Goal: Task Accomplishment & Management: Complete application form

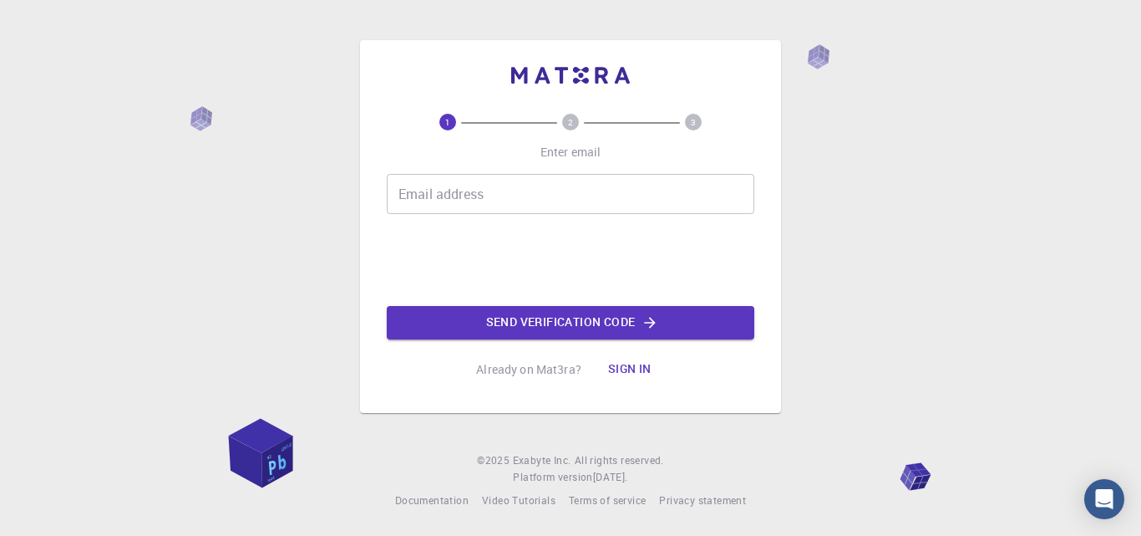
click at [441, 195] on input "Email address" at bounding box center [571, 194] width 368 height 40
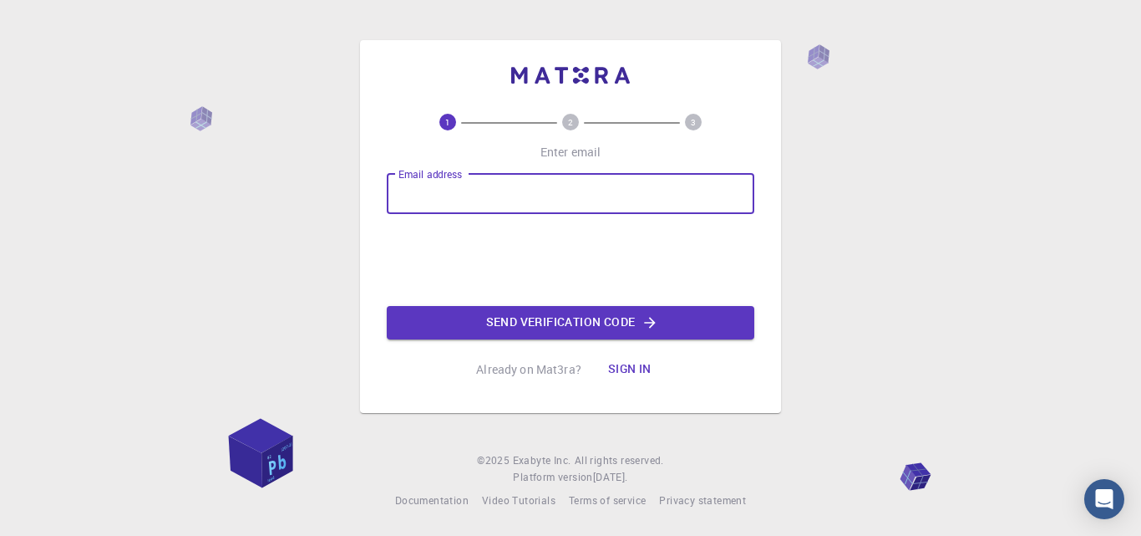
type input "[EMAIL_ADDRESS][DOMAIN_NAME]"
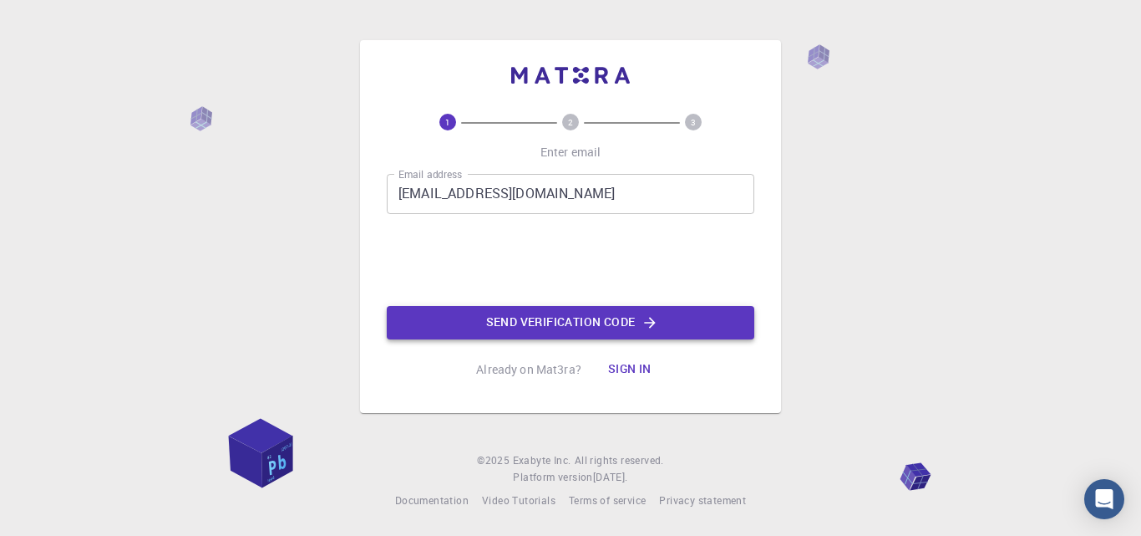
click at [526, 332] on button "Send verification code" at bounding box center [571, 322] width 368 height 33
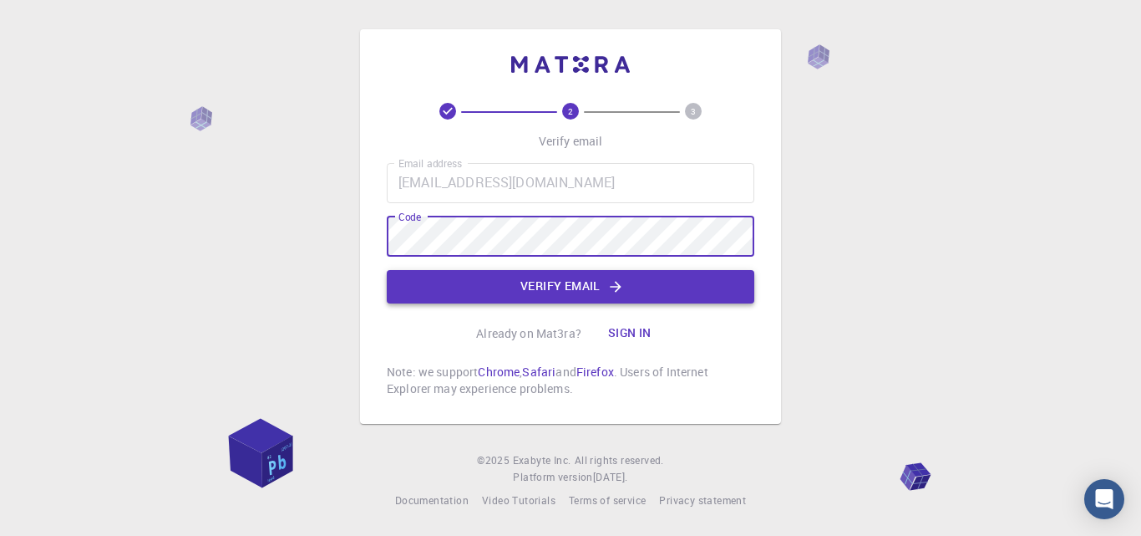
click at [558, 294] on button "Verify email" at bounding box center [571, 286] width 368 height 33
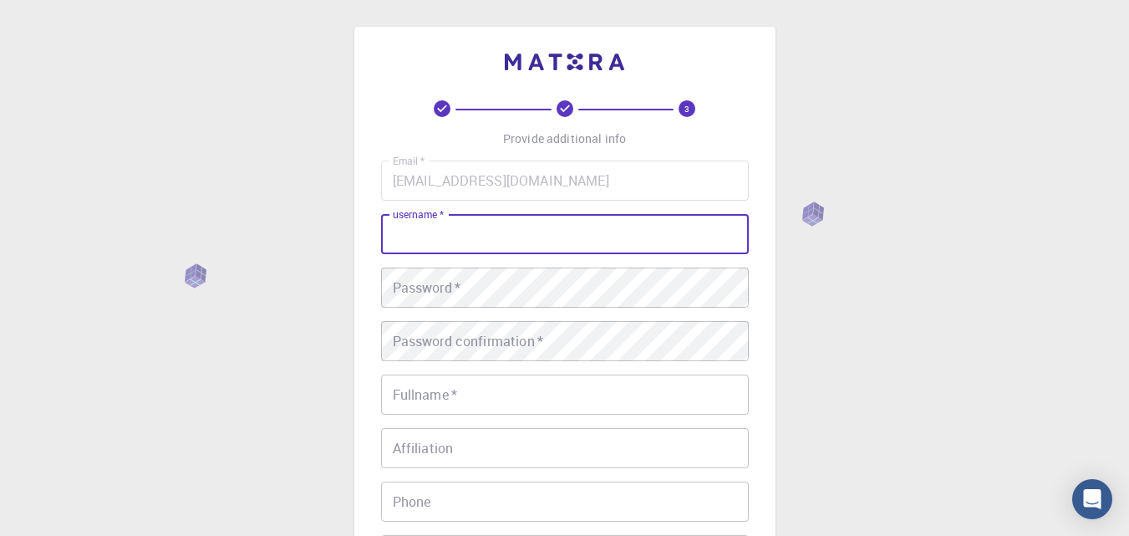
click at [494, 234] on input "username   *" at bounding box center [565, 234] width 368 height 40
click at [758, 142] on div "3 Provide additional info Email   * [EMAIL_ADDRESS][DOMAIN_NAME] Email   * user…" at bounding box center [564, 383] width 421 height 713
click at [584, 231] on input "username   *" at bounding box center [565, 234] width 368 height 40
type input "RUBIKAK"
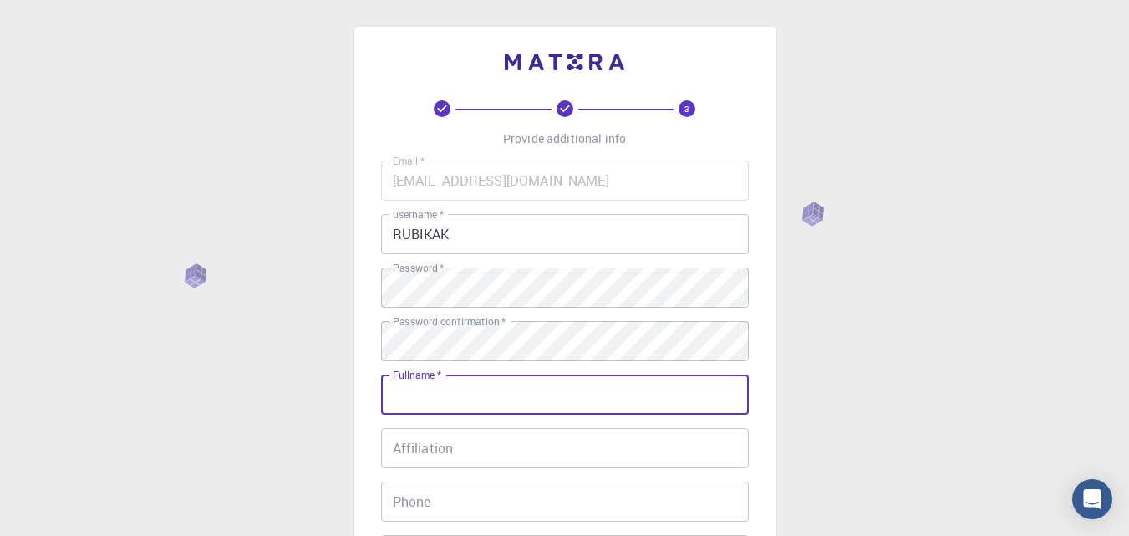
click at [588, 416] on div "Email   * [EMAIL_ADDRESS][DOMAIN_NAME] Email   * username   * RUBIKAK username …" at bounding box center [565, 390] width 368 height 460
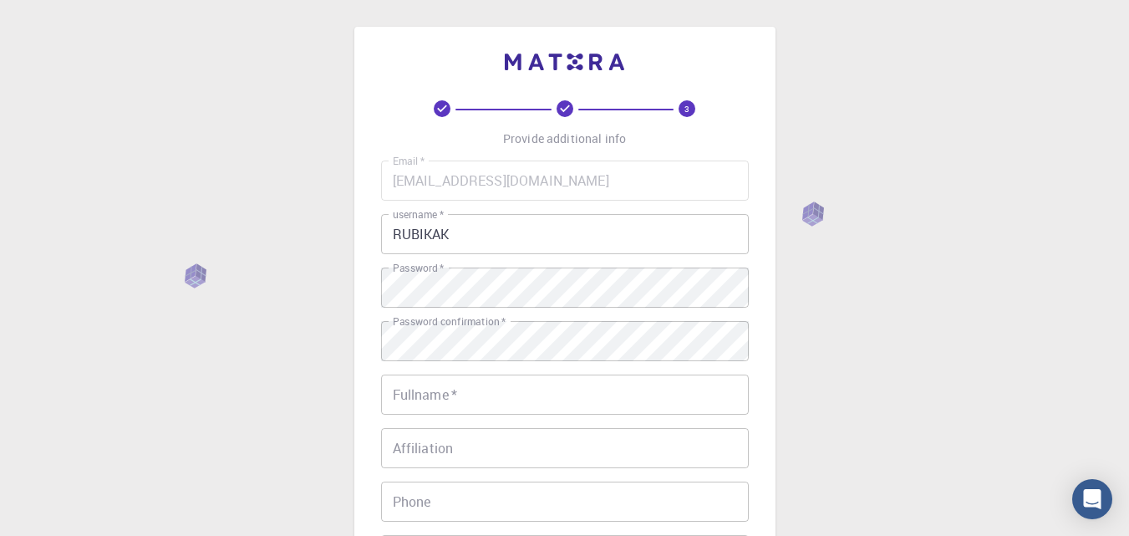
click at [557, 407] on input "Fullname   *" at bounding box center [565, 394] width 368 height 40
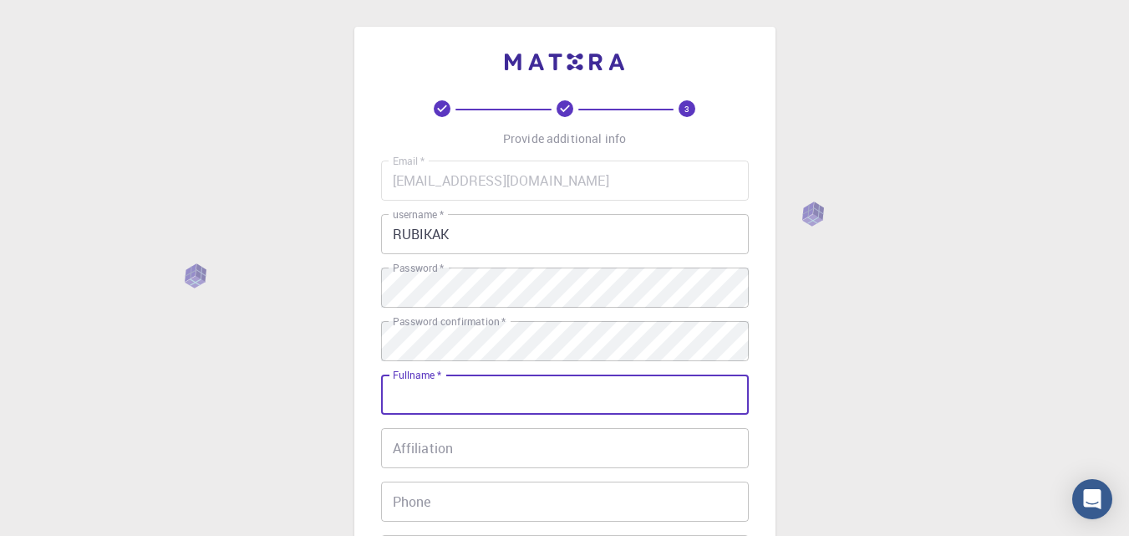
type input "Rubika"
type input "08838423483"
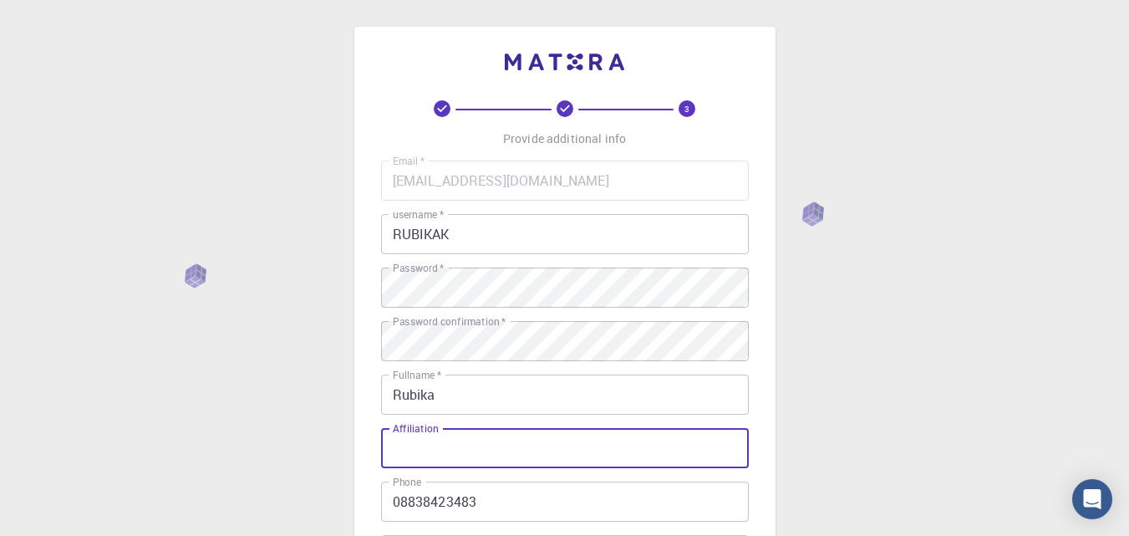
click at [515, 445] on input "Affiliation" at bounding box center [565, 448] width 368 height 40
type input "K"
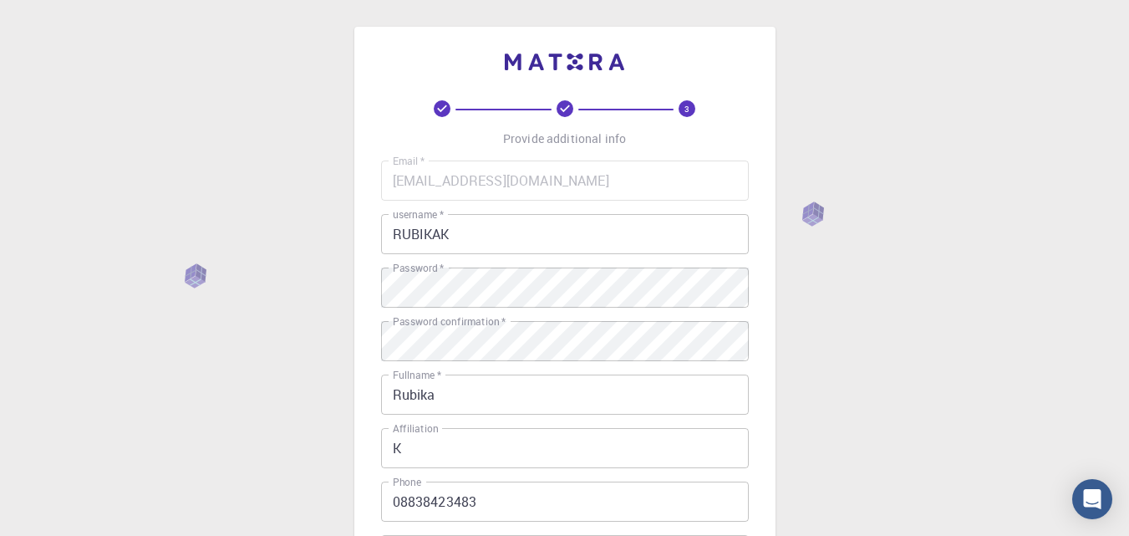
click at [772, 237] on div "3 Provide additional info Email   * [EMAIL_ADDRESS][DOMAIN_NAME] Email   * user…" at bounding box center [564, 383] width 421 height 713
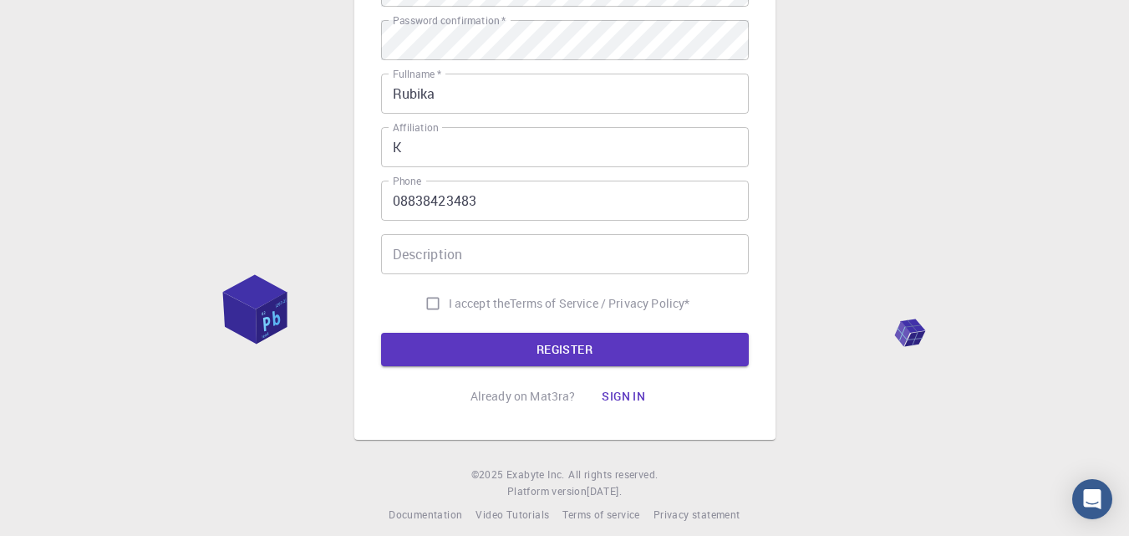
scroll to position [315, 0]
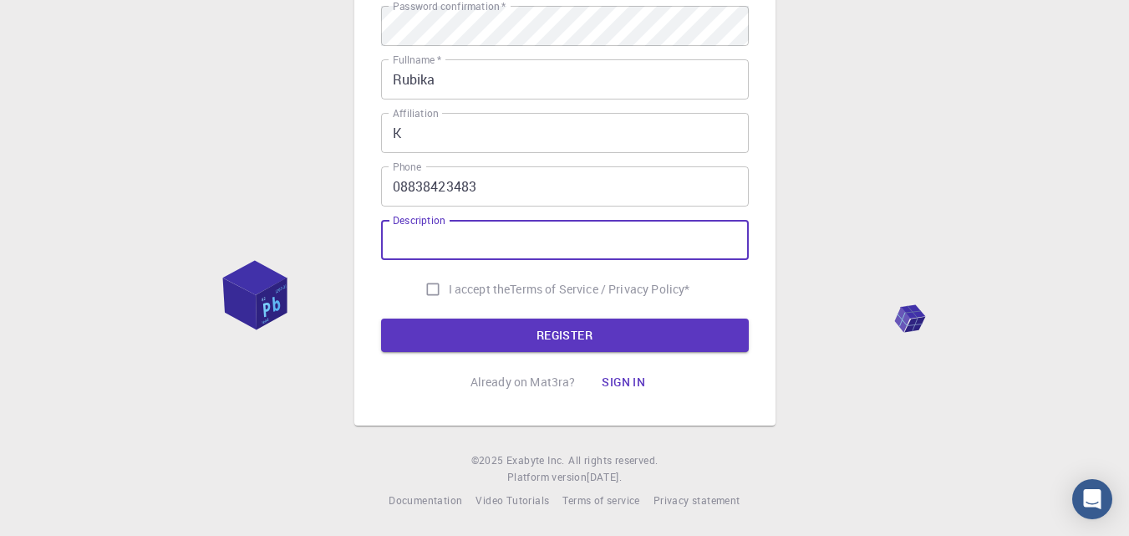
click at [480, 244] on input "Description" at bounding box center [565, 240] width 368 height 40
click at [425, 289] on input "I accept the Terms of Service / Privacy Policy *" at bounding box center [433, 289] width 32 height 32
checkbox input "true"
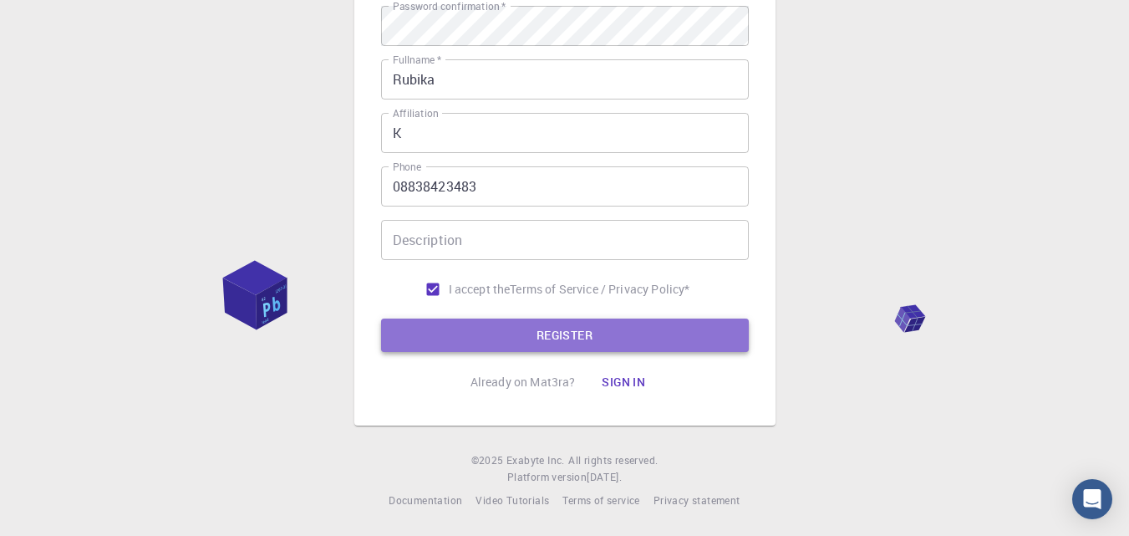
click at [474, 330] on button "REGISTER" at bounding box center [565, 334] width 368 height 33
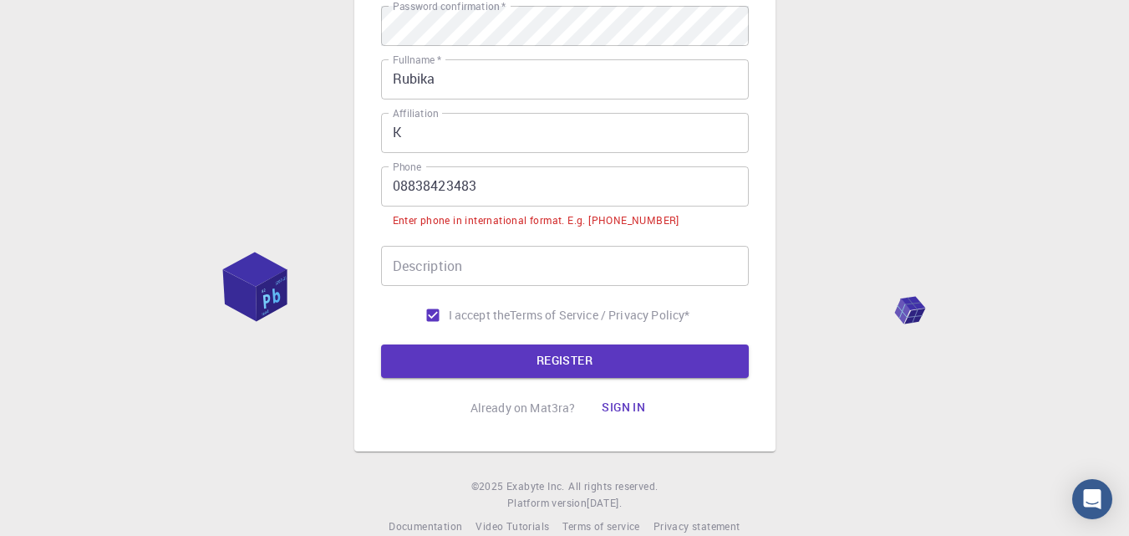
click at [404, 187] on input "08838423483" at bounding box center [565, 186] width 368 height 40
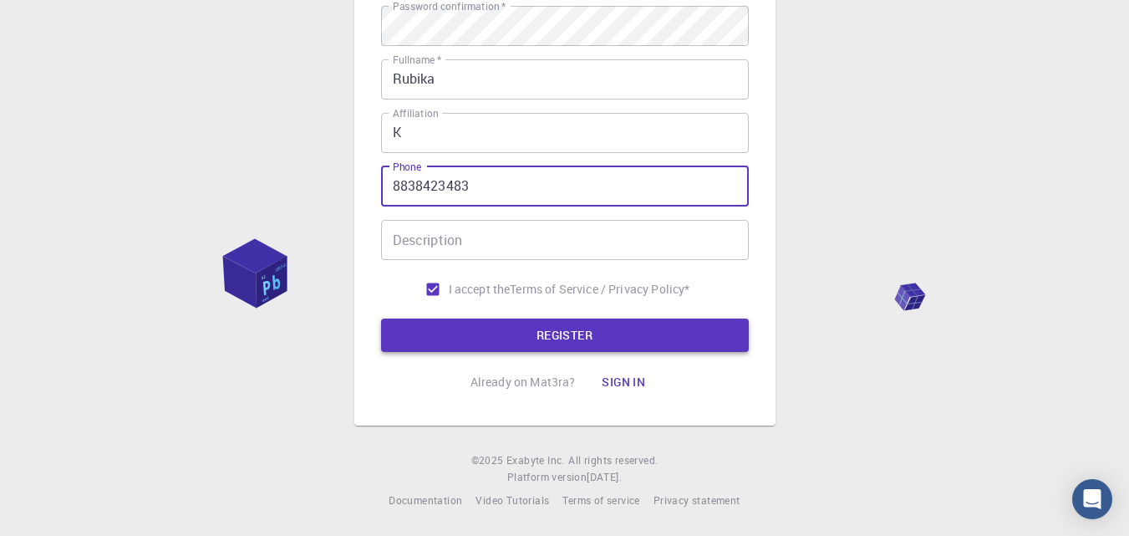
click at [536, 343] on button "REGISTER" at bounding box center [565, 334] width 368 height 33
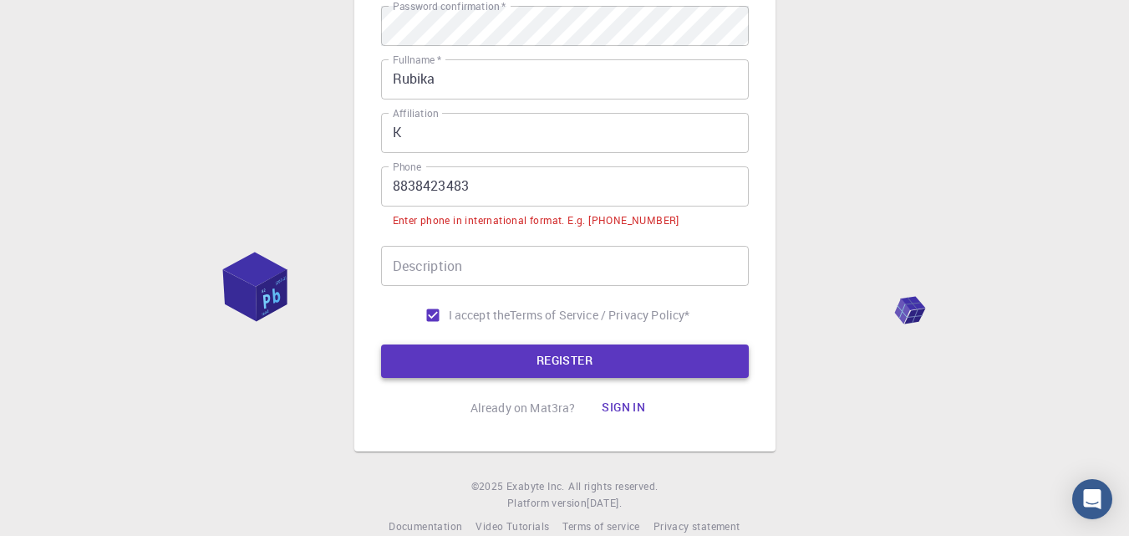
click at [544, 376] on button "REGISTER" at bounding box center [565, 360] width 368 height 33
click at [547, 368] on button "REGISTER" at bounding box center [565, 360] width 368 height 33
click at [484, 187] on input "8838423483" at bounding box center [565, 186] width 368 height 40
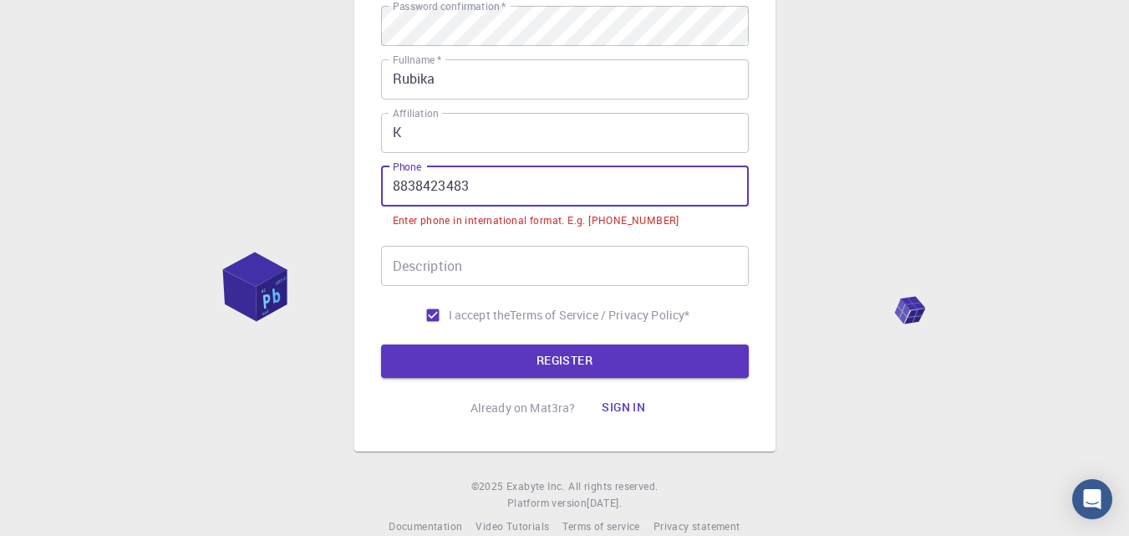
click at [480, 180] on input "8838423483" at bounding box center [565, 186] width 368 height 40
click at [400, 185] on input "8838423483" at bounding box center [565, 186] width 368 height 40
click at [388, 185] on input "8838423483" at bounding box center [565, 186] width 368 height 40
click at [381, 344] on button "REGISTER" at bounding box center [565, 360] width 368 height 33
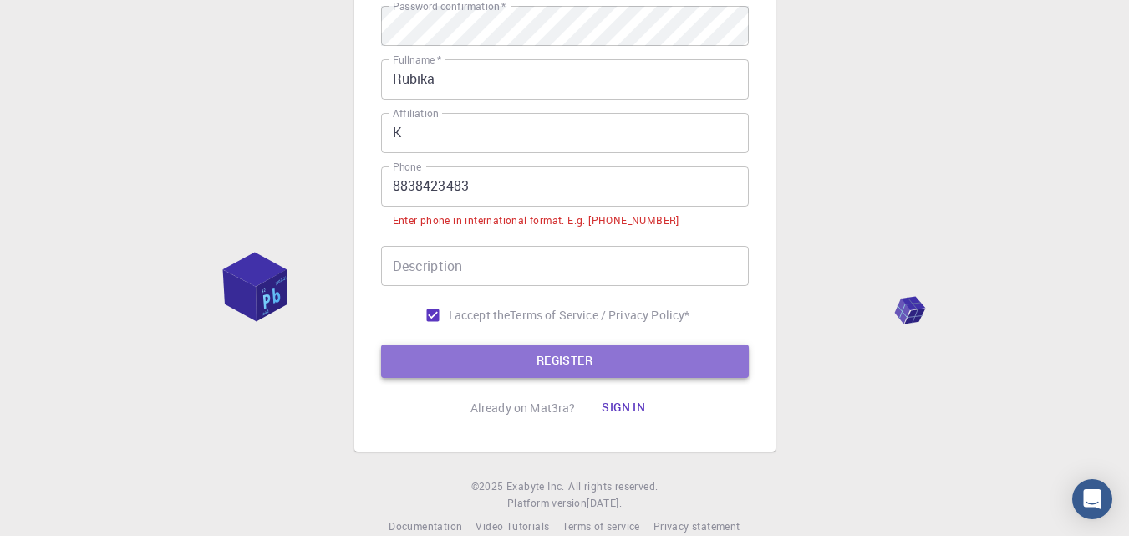
click at [439, 367] on button "REGISTER" at bounding box center [565, 360] width 368 height 33
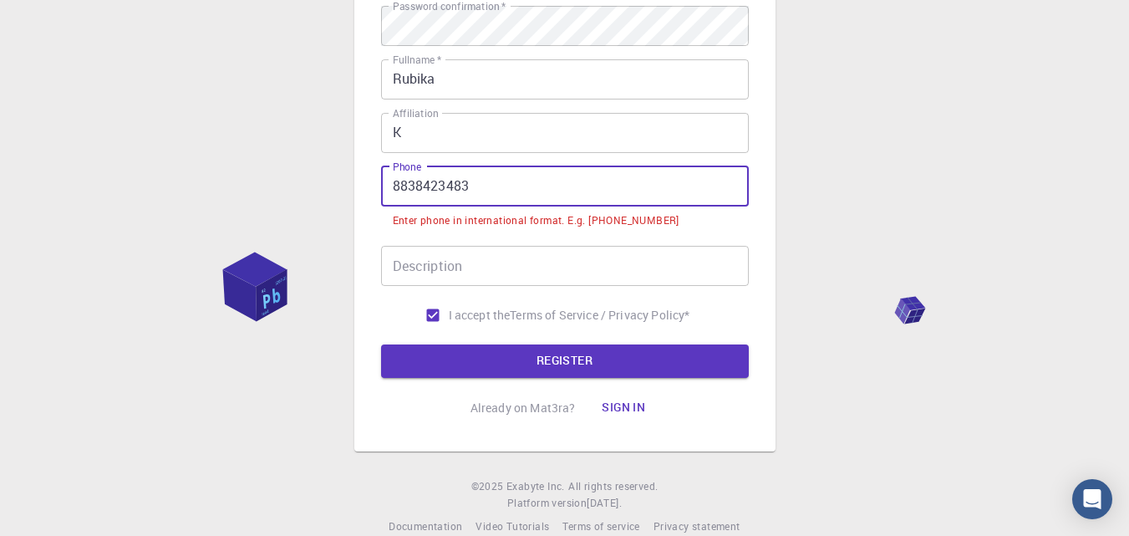
click at [394, 187] on input "8838423483" at bounding box center [565, 186] width 368 height 40
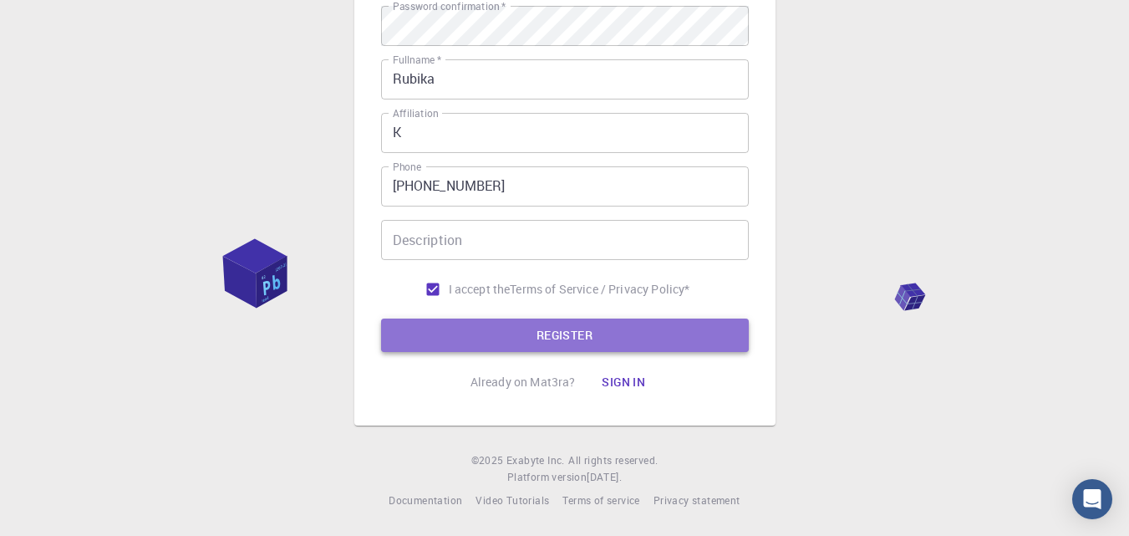
click at [507, 324] on button "REGISTER" at bounding box center [565, 334] width 368 height 33
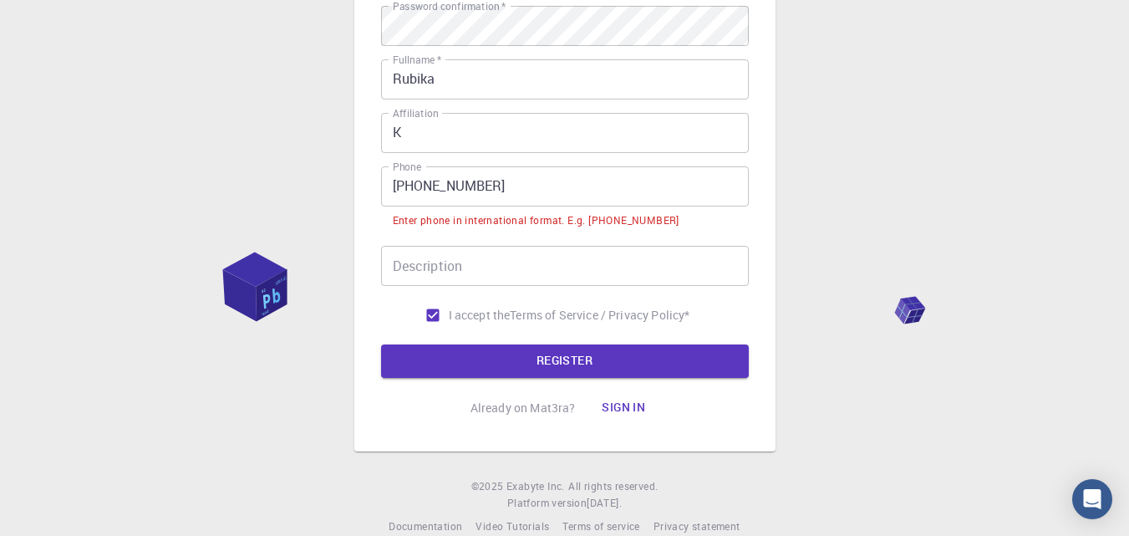
click at [420, 188] on input "[PHONE_NUMBER]" at bounding box center [565, 186] width 368 height 40
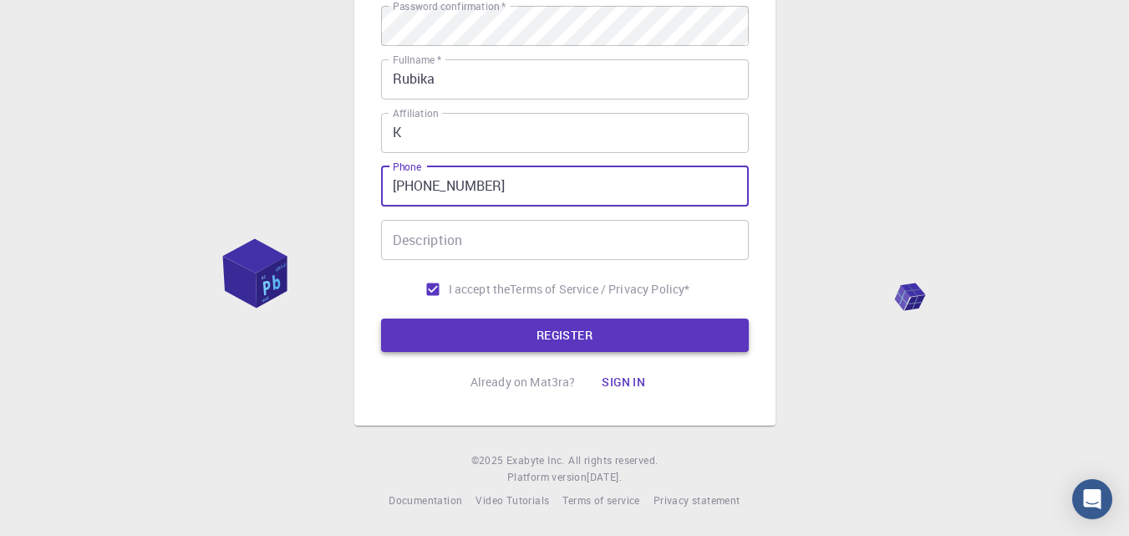
type input "[PHONE_NUMBER]"
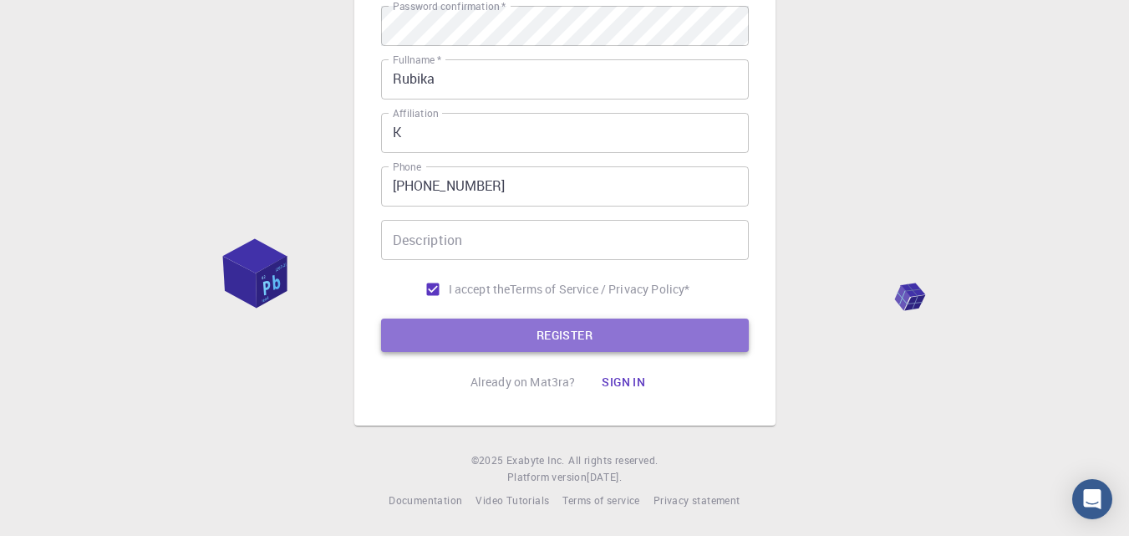
click at [473, 334] on button "REGISTER" at bounding box center [565, 334] width 368 height 33
click at [488, 335] on button "REGISTER" at bounding box center [565, 334] width 368 height 33
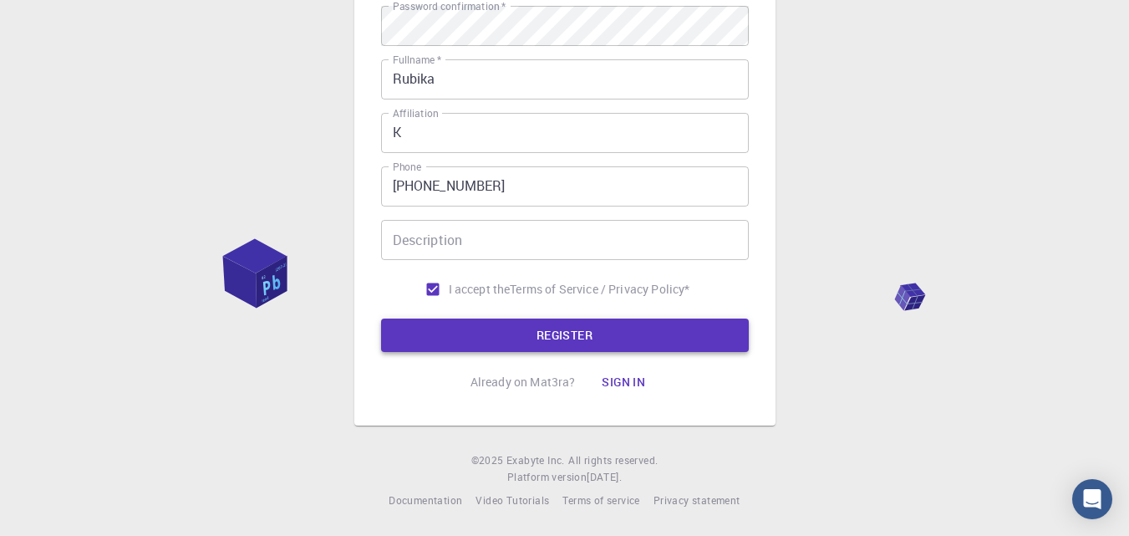
click at [525, 332] on button "REGISTER" at bounding box center [565, 334] width 368 height 33
click at [766, 313] on div "3 Provide additional info Email   * [EMAIL_ADDRESS][DOMAIN_NAME] Email   * user…" at bounding box center [564, 47] width 421 height 756
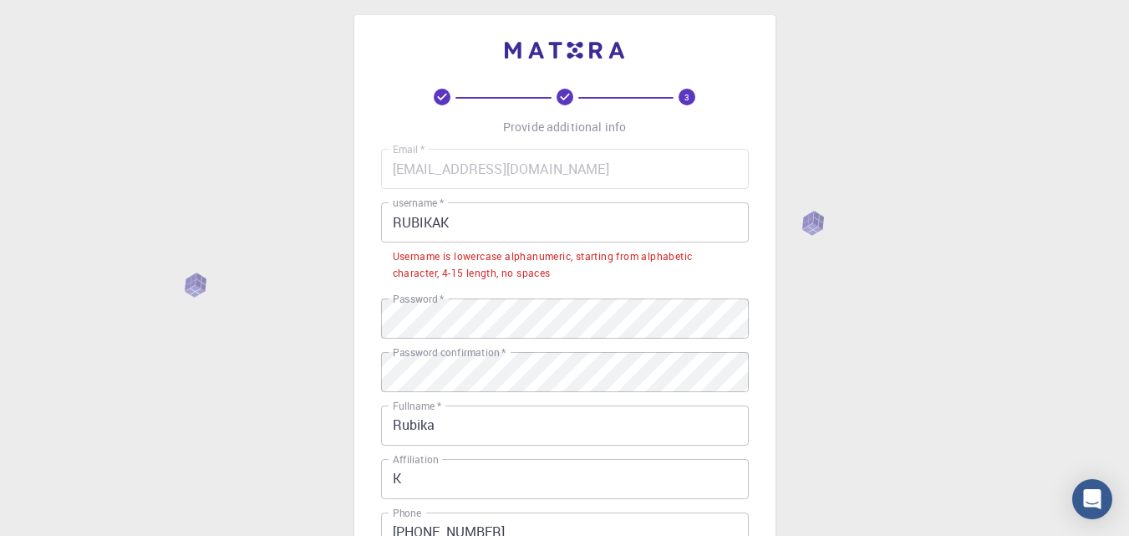
scroll to position [0, 0]
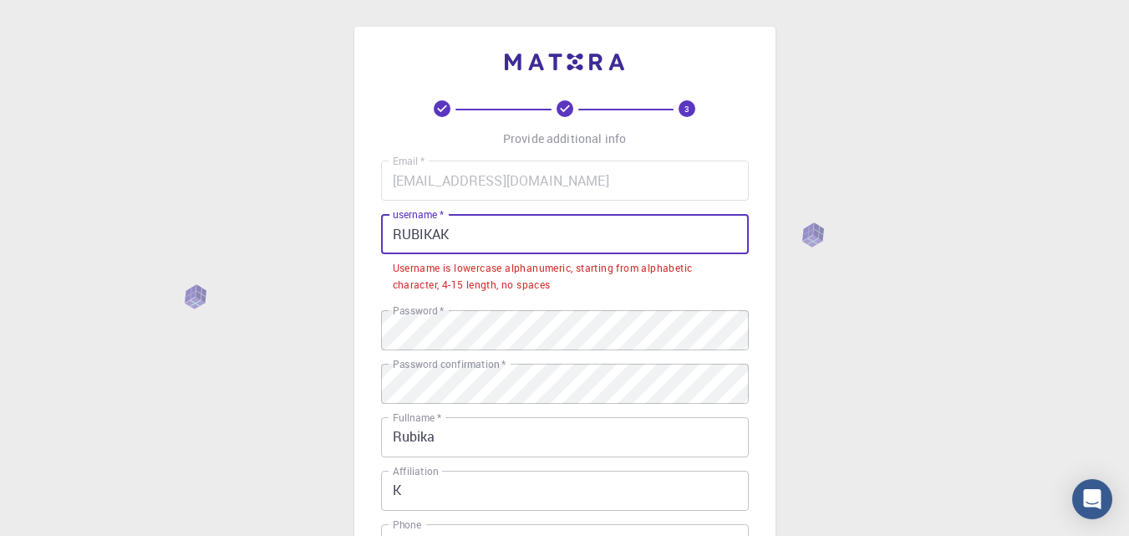
click at [476, 231] on input "RUBIKAK" at bounding box center [565, 234] width 368 height 40
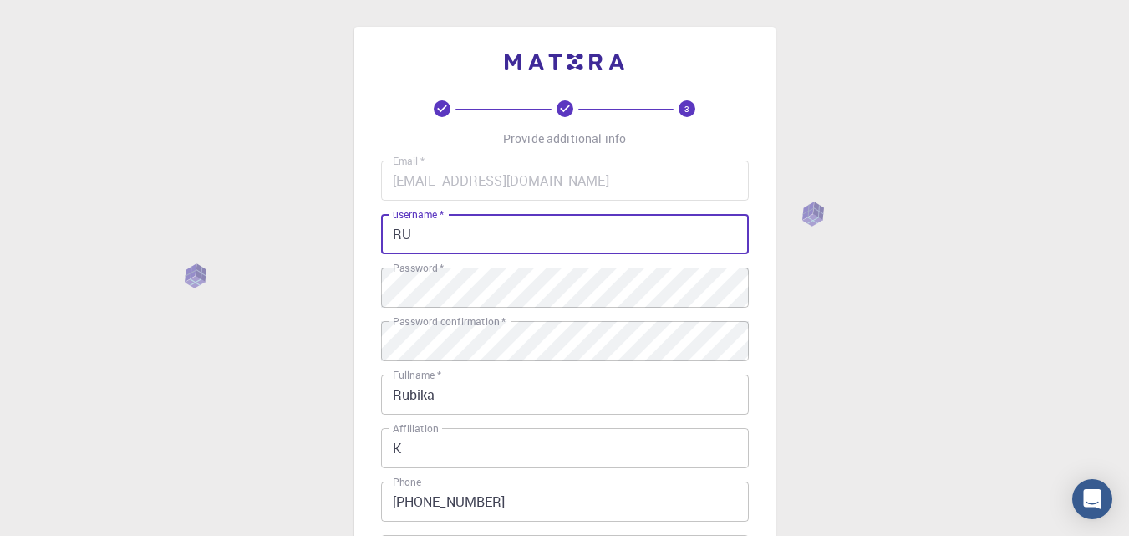
type input "R"
click at [752, 342] on div "3 Provide additional info Email   * [EMAIL_ADDRESS][DOMAIN_NAME] Email   * user…" at bounding box center [564, 383] width 421 height 713
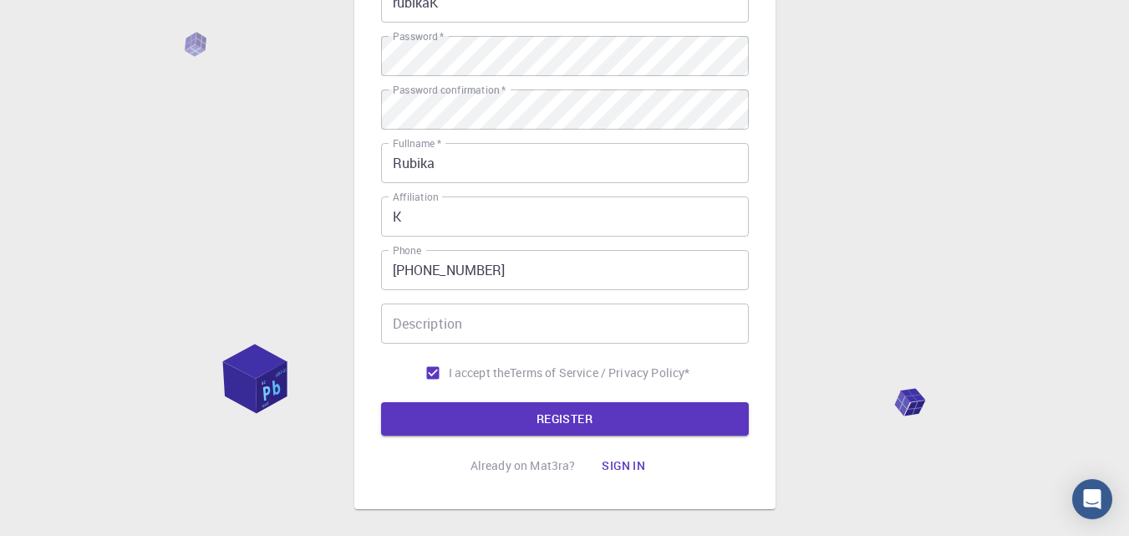
scroll to position [315, 0]
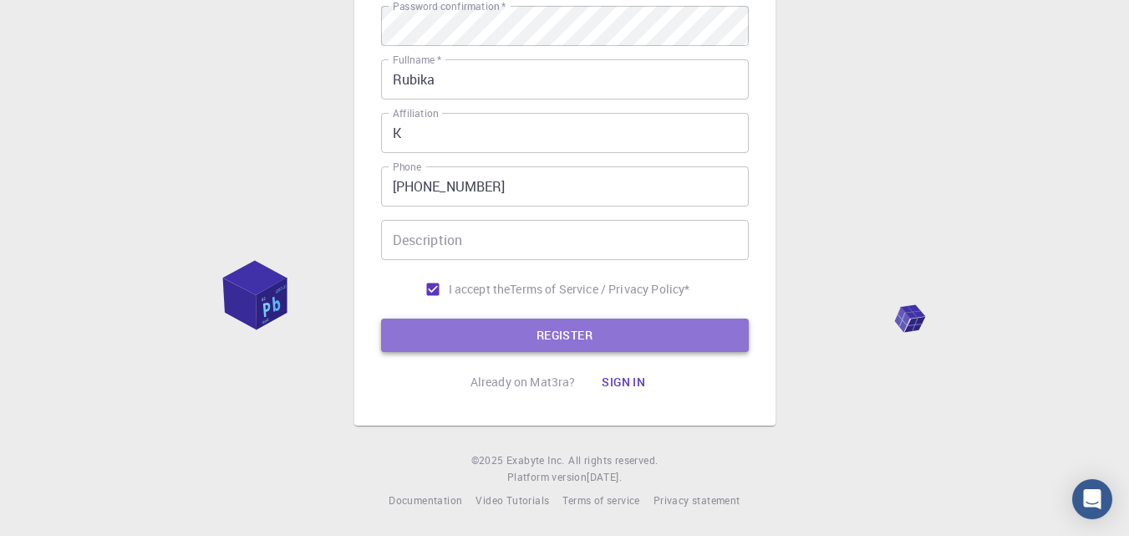
click at [581, 333] on button "REGISTER" at bounding box center [565, 334] width 368 height 33
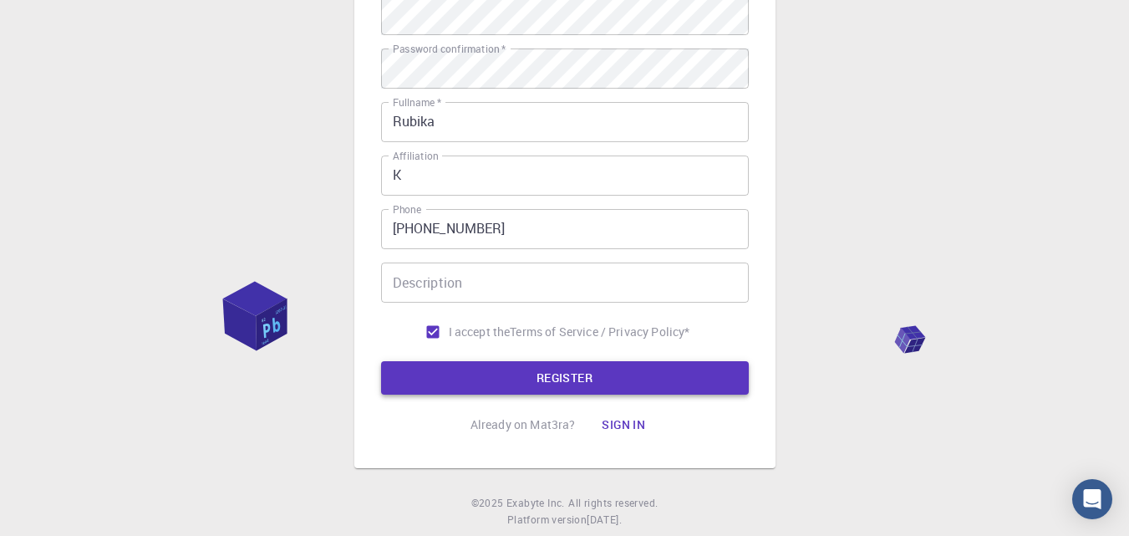
scroll to position [358, 0]
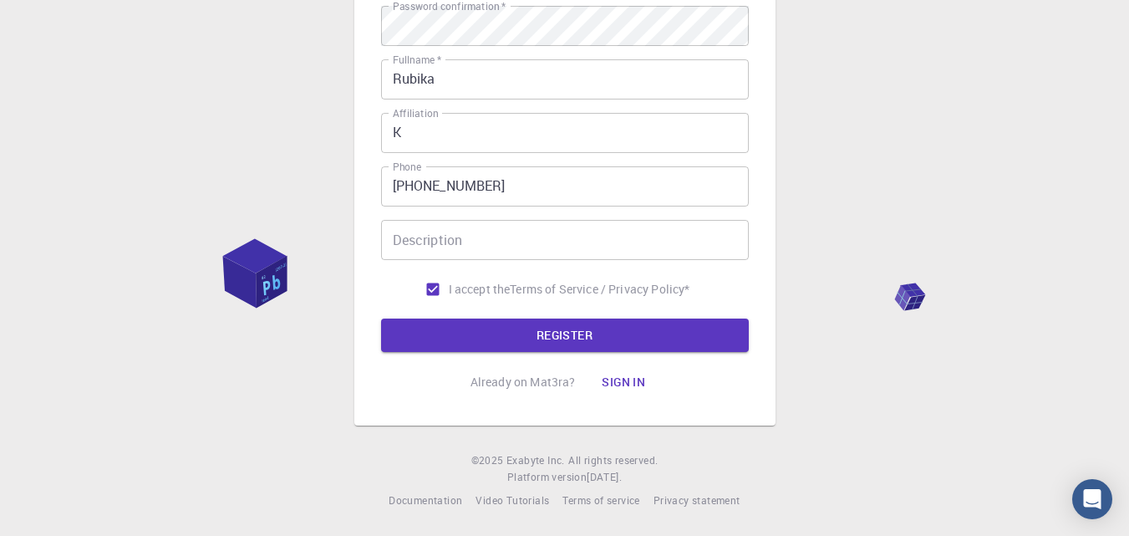
click at [778, 262] on div "3 Provide additional info Email   * [EMAIL_ADDRESS][DOMAIN_NAME] Email   * user…" at bounding box center [564, 88] width 1129 height 893
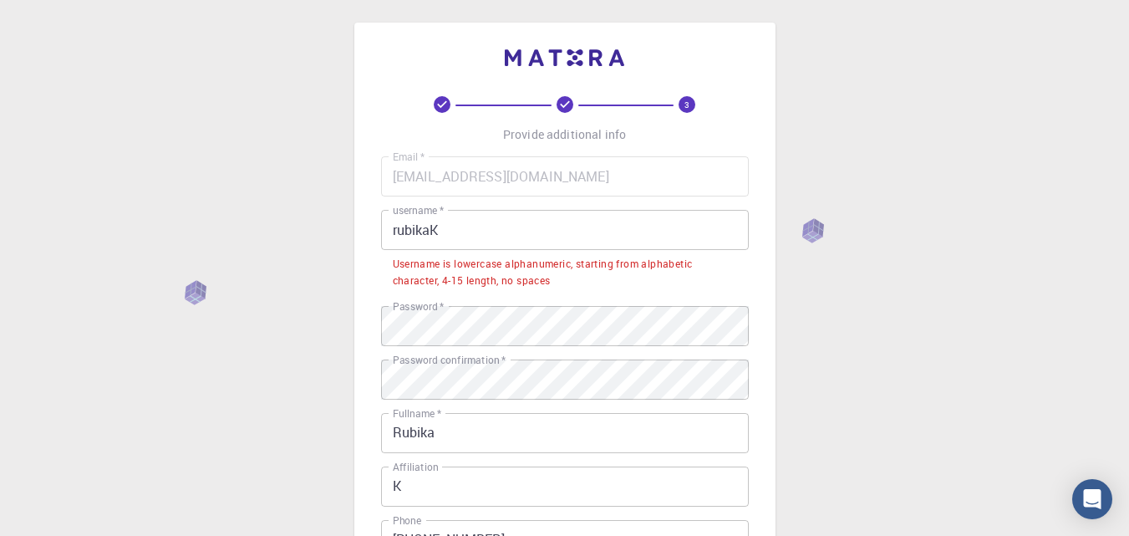
scroll to position [0, 0]
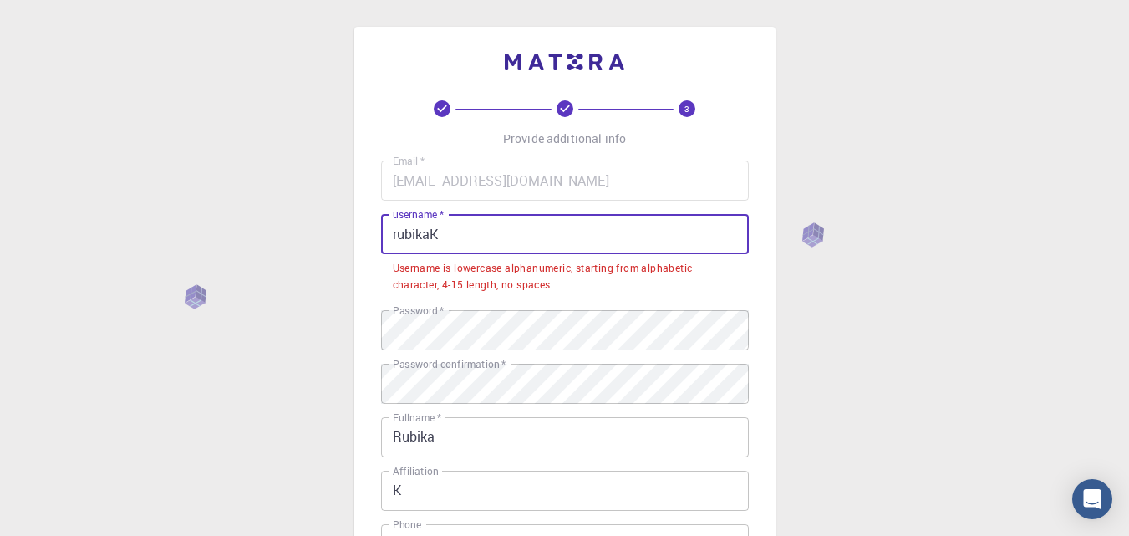
click at [651, 228] on input "rubikaK" at bounding box center [565, 234] width 368 height 40
click at [651, 229] on input "rubikaK" at bounding box center [565, 234] width 368 height 40
click at [536, 236] on input "rubikaK" at bounding box center [565, 234] width 368 height 40
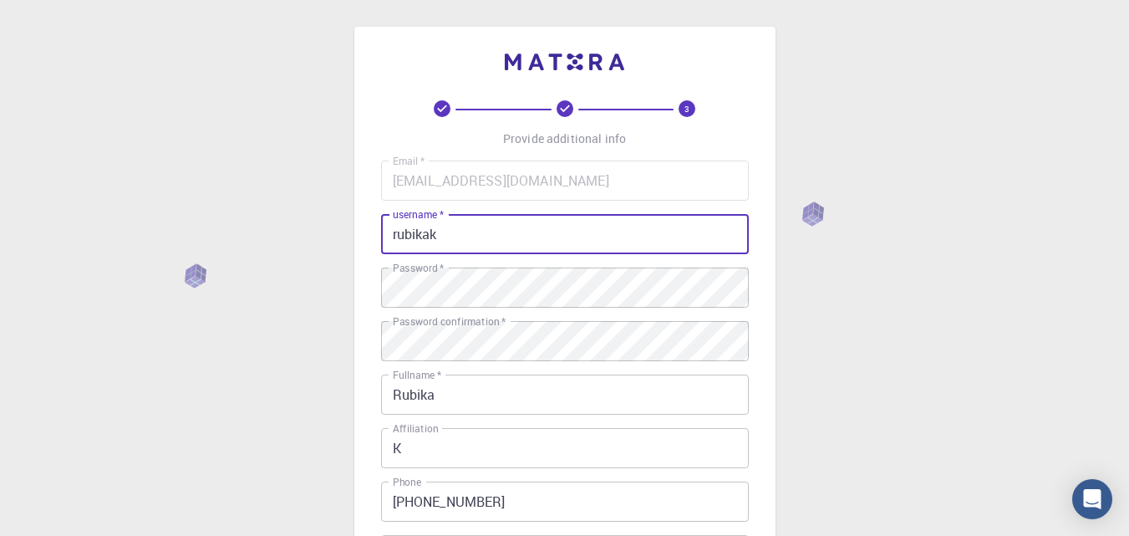
type input "rubikak"
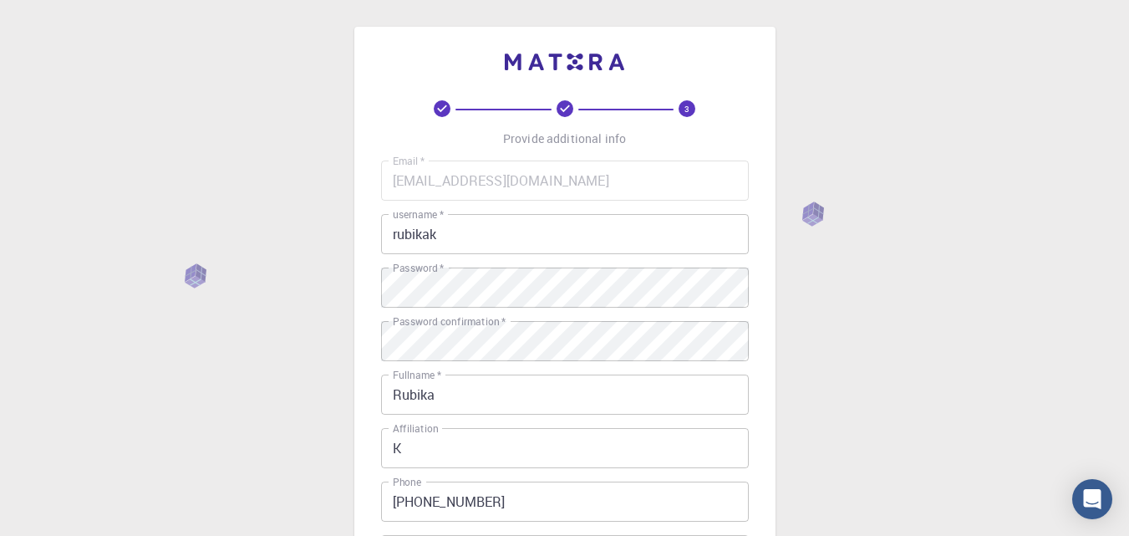
click at [764, 364] on div "3 Provide additional info Email   * [EMAIL_ADDRESS][DOMAIN_NAME] Email   * user…" at bounding box center [564, 383] width 421 height 713
click at [771, 378] on div "3 Provide additional info Email   * [EMAIL_ADDRESS][DOMAIN_NAME] Email   * user…" at bounding box center [564, 383] width 421 height 713
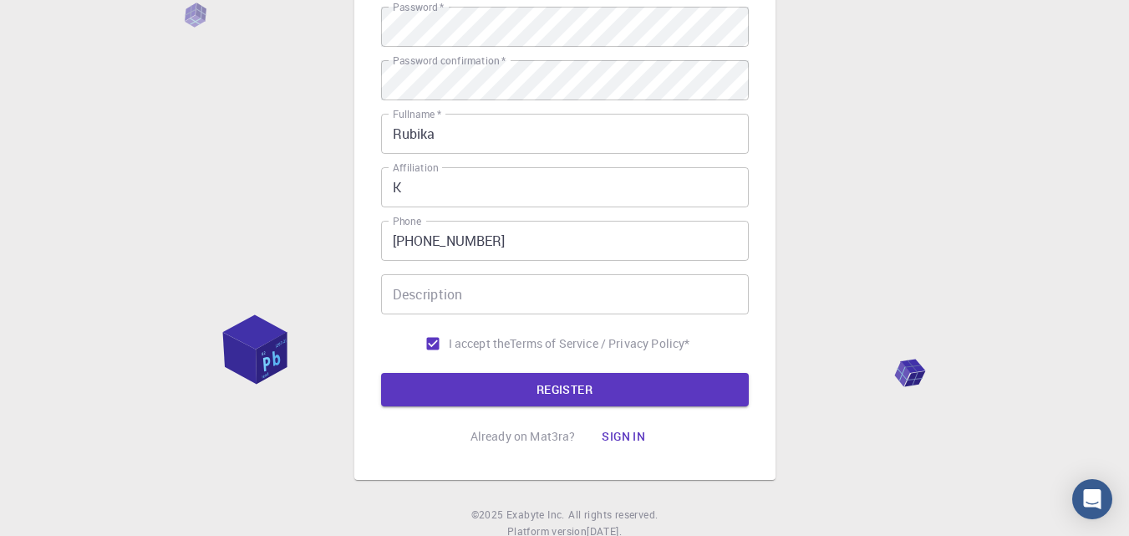
scroll to position [315, 0]
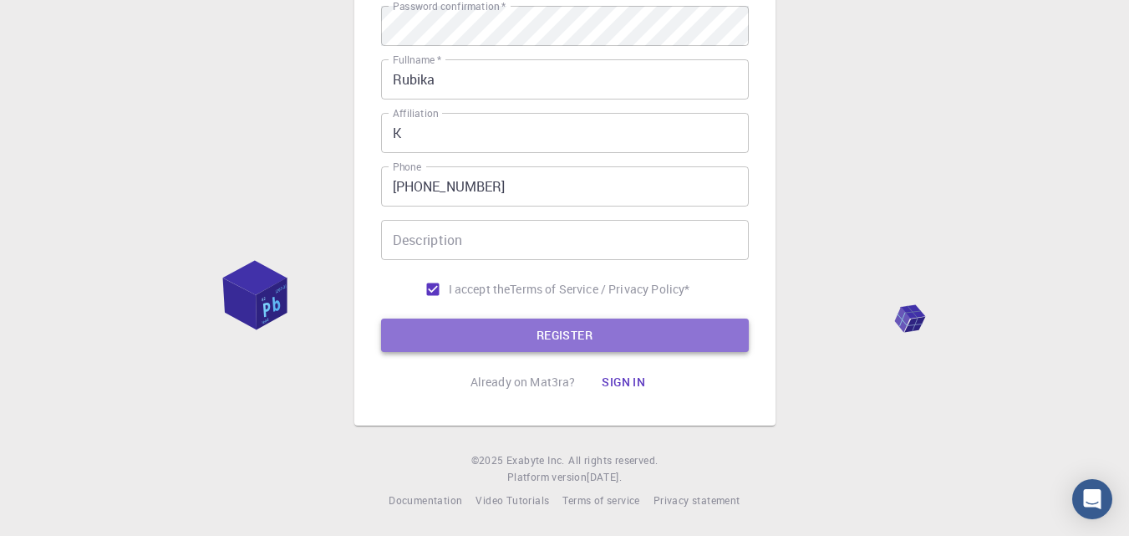
click at [637, 348] on button "REGISTER" at bounding box center [565, 334] width 368 height 33
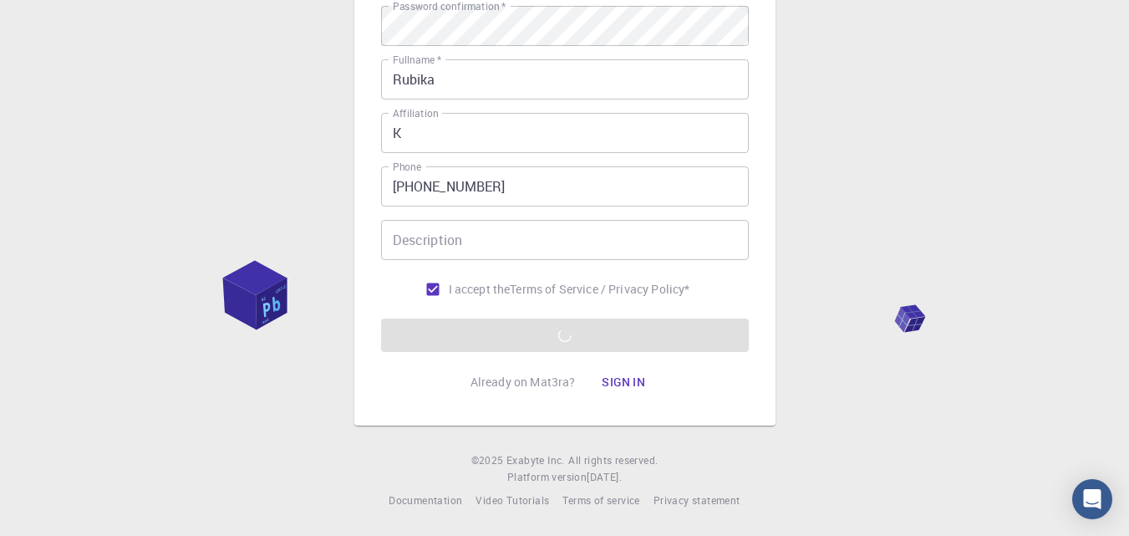
click at [770, 302] on div "3 Provide additional info Email   * [EMAIL_ADDRESS][DOMAIN_NAME] Email   * user…" at bounding box center [564, 68] width 421 height 713
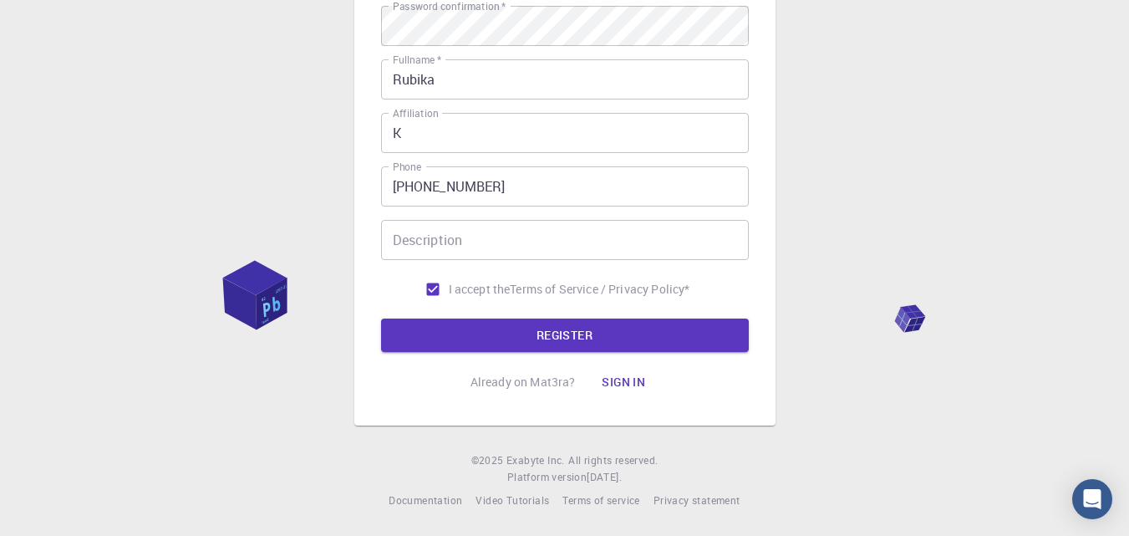
click at [1129, 218] on html "3 Provide additional info Email   * [EMAIL_ADDRESS][DOMAIN_NAME] Email   * user…" at bounding box center [564, 110] width 1129 height 851
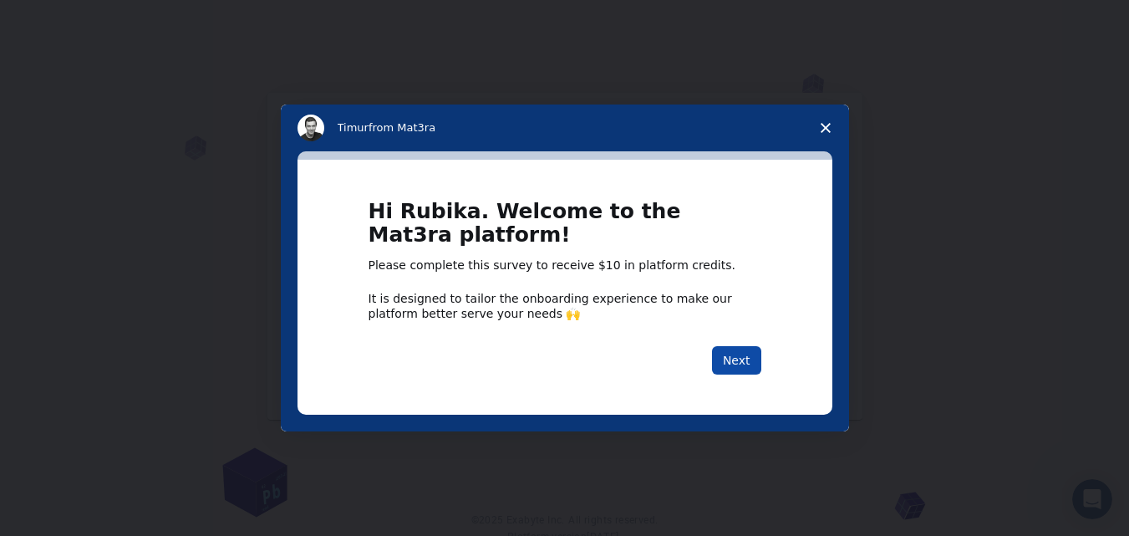
click at [741, 361] on button "Next" at bounding box center [736, 360] width 49 height 28
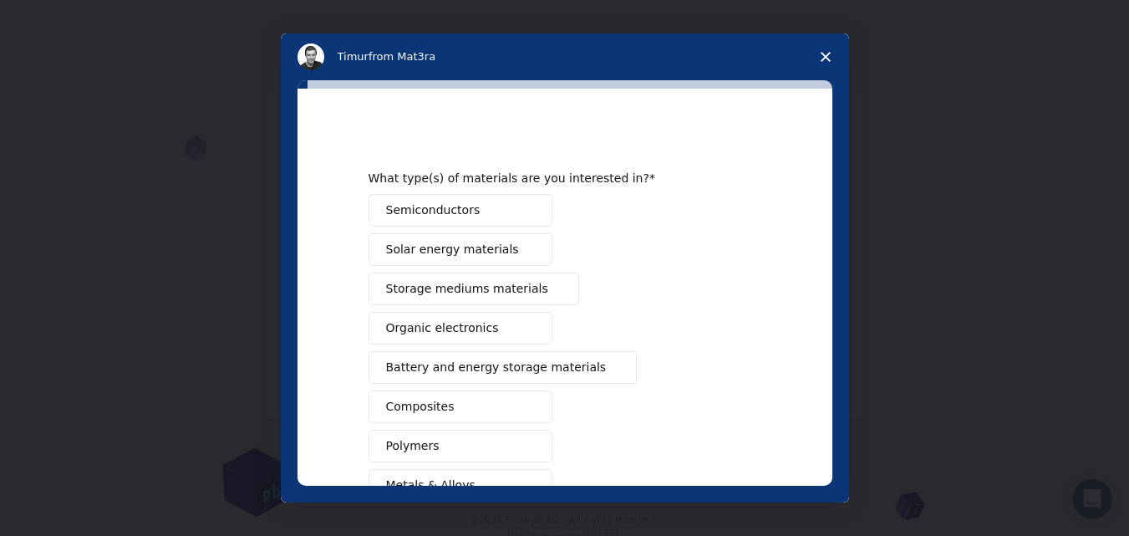
click at [460, 359] on span "Battery and energy storage materials" at bounding box center [496, 367] width 221 height 18
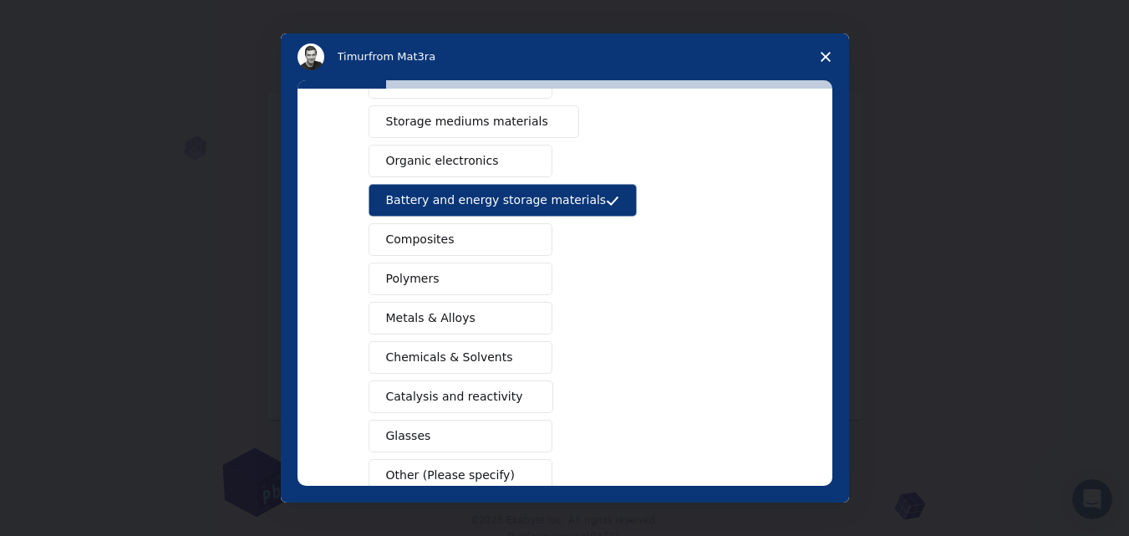
scroll to position [271, 0]
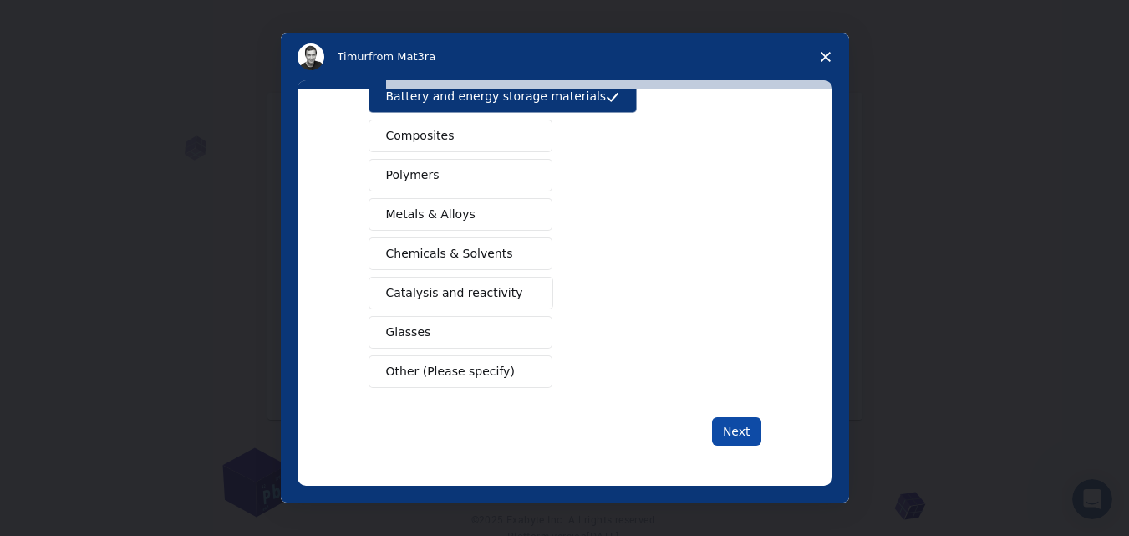
click at [748, 429] on button "Next" at bounding box center [736, 431] width 49 height 28
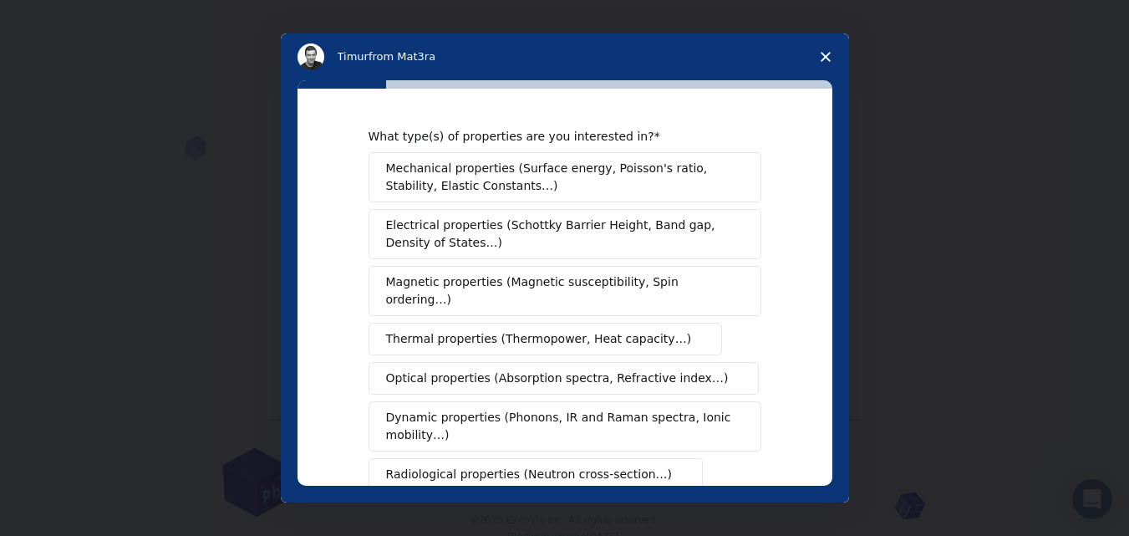
click at [577, 178] on span "Mechanical properties (Surface energy, Poisson's ratio, Stability, Elastic Cons…" at bounding box center [560, 177] width 348 height 35
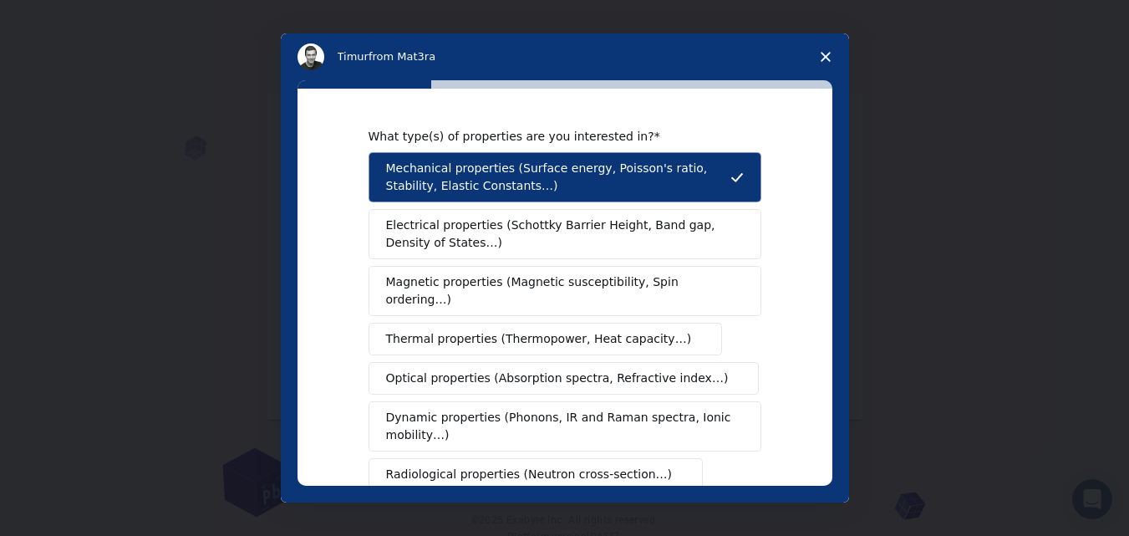
click at [576, 228] on span "Electrical properties (Schottky Barrier Height, Band gap, Density of States…)" at bounding box center [560, 233] width 348 height 35
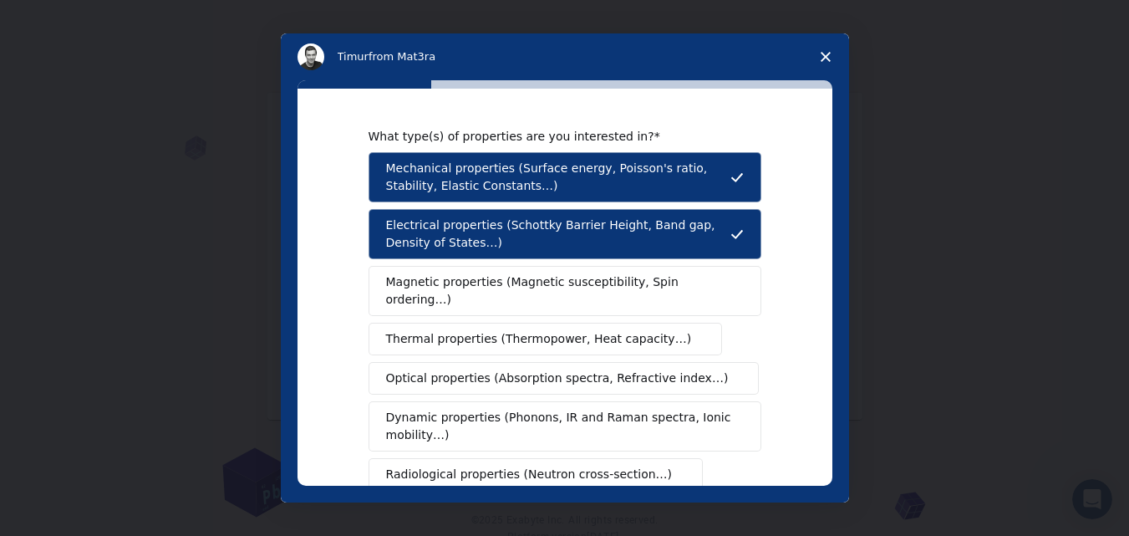
click at [576, 322] on button "Thermal properties (Thermopower, Heat capacity…)" at bounding box center [545, 338] width 354 height 33
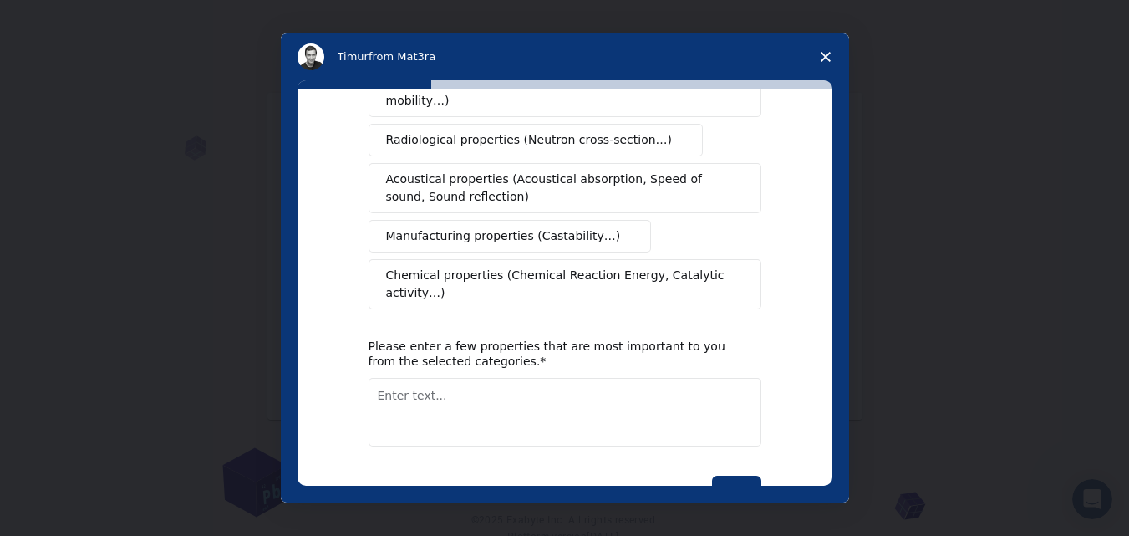
scroll to position [349, 0]
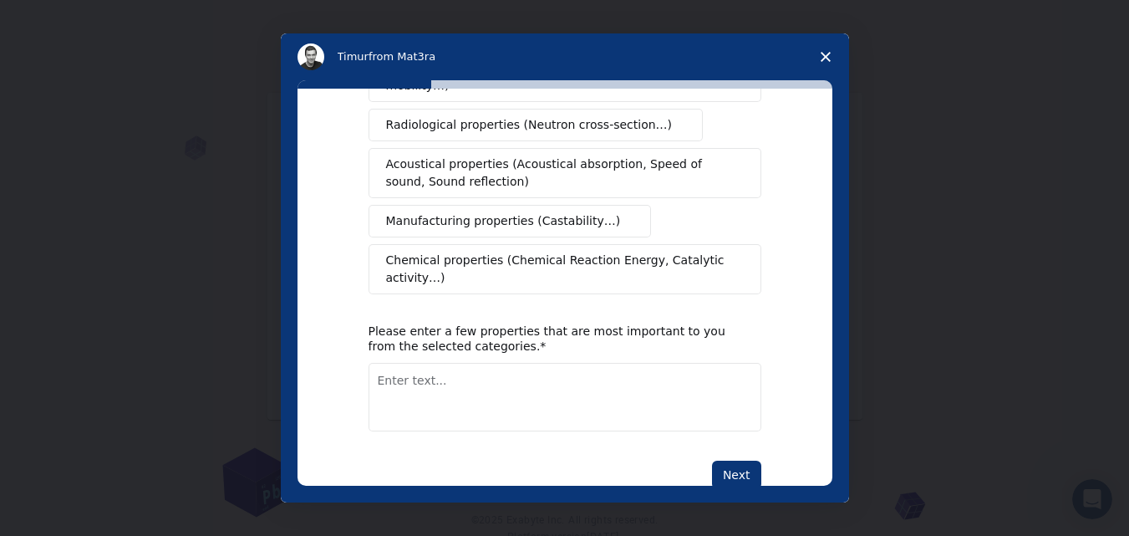
click at [552, 212] on span "Manufacturing properties (Castability…)" at bounding box center [503, 221] width 235 height 18
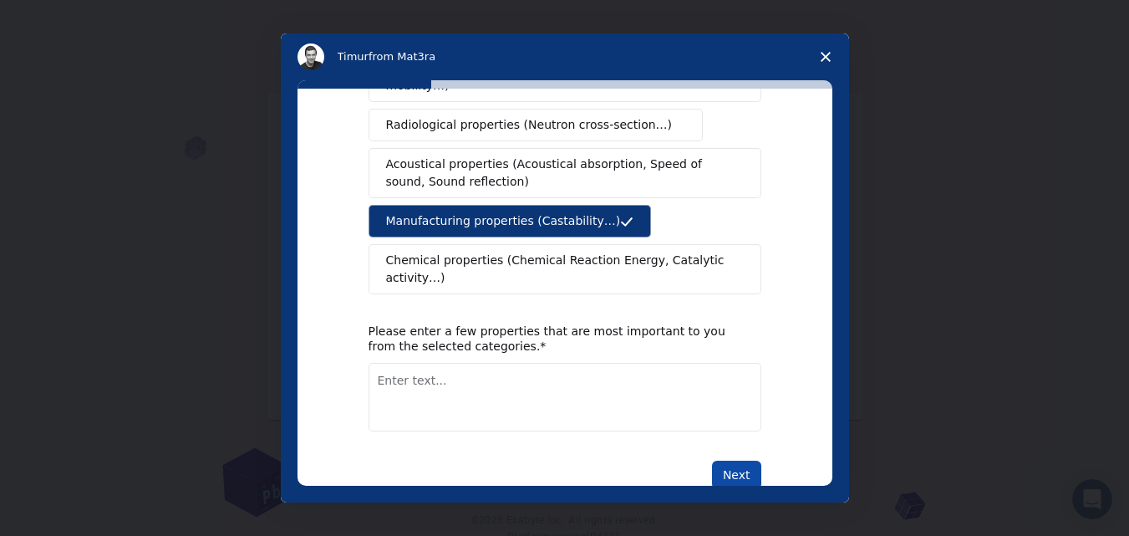
click at [727, 460] on button "Next" at bounding box center [736, 474] width 49 height 28
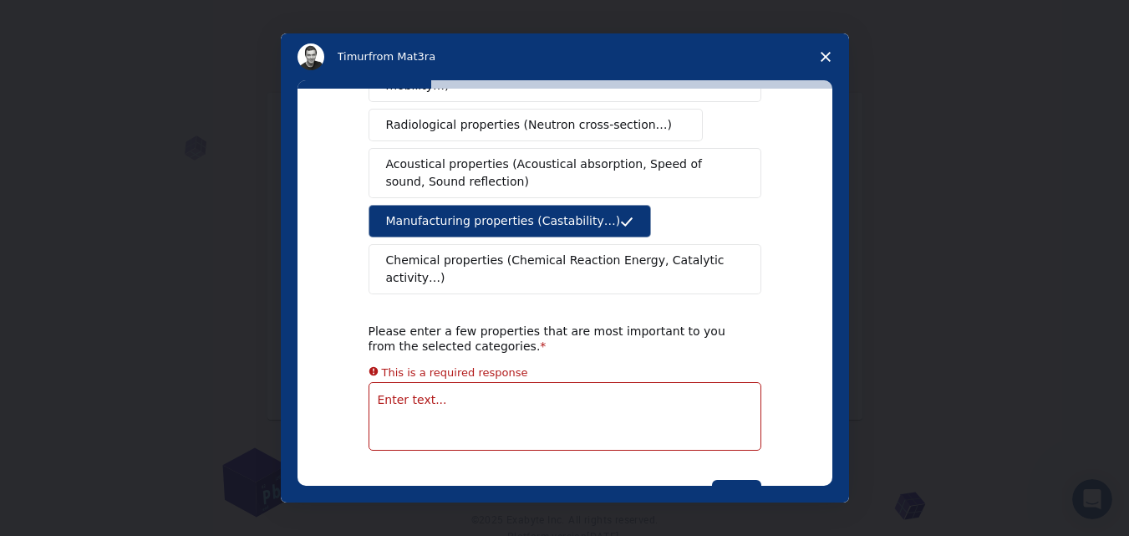
click at [543, 382] on textarea "Enter text..." at bounding box center [564, 416] width 393 height 69
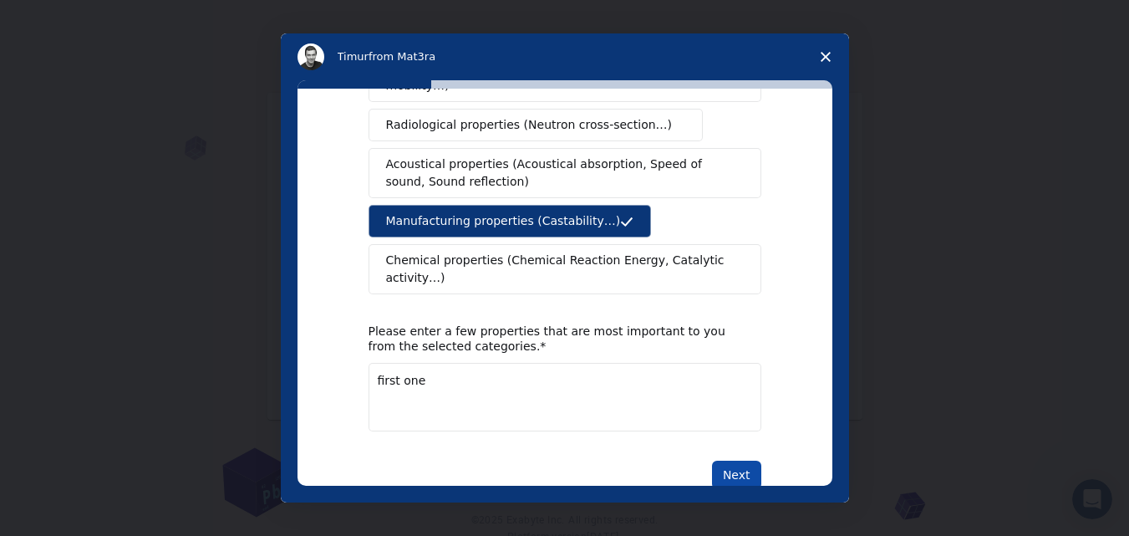
type textarea "first one"
click at [739, 460] on button "Next" at bounding box center [736, 474] width 49 height 28
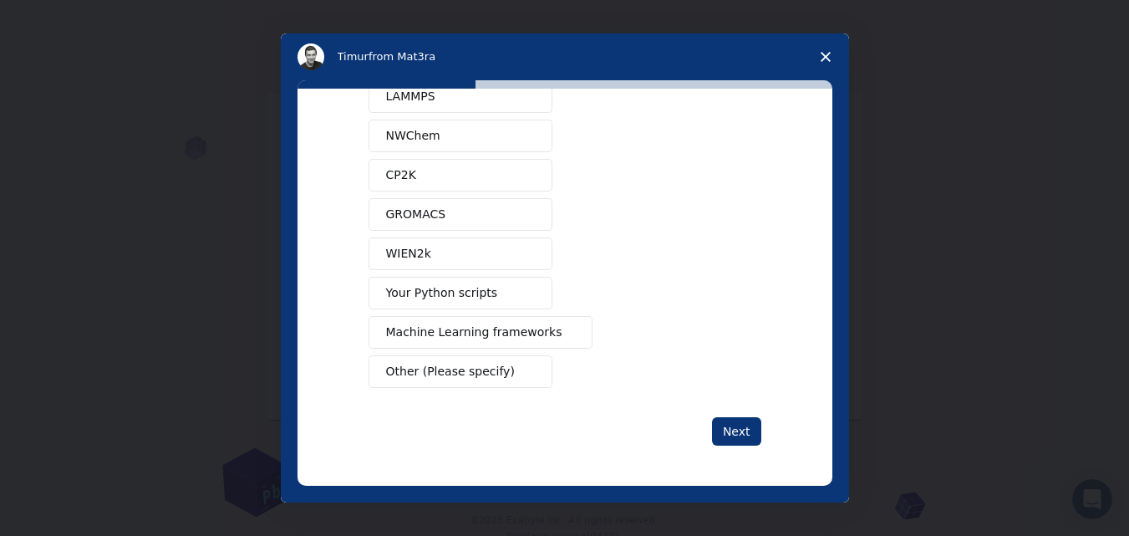
scroll to position [0, 0]
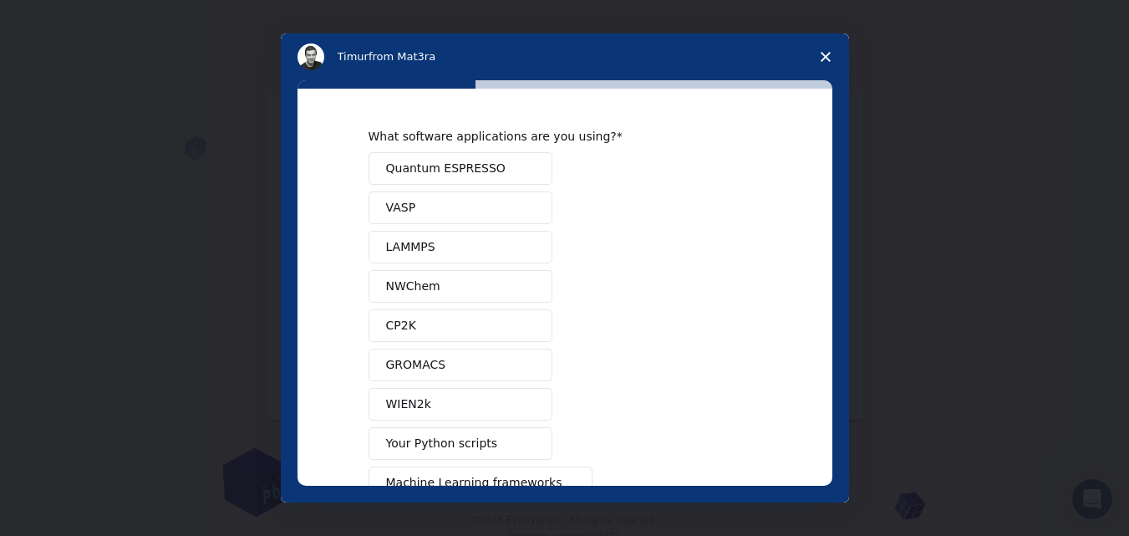
click at [449, 262] on button "LAMMPS" at bounding box center [460, 247] width 184 height 33
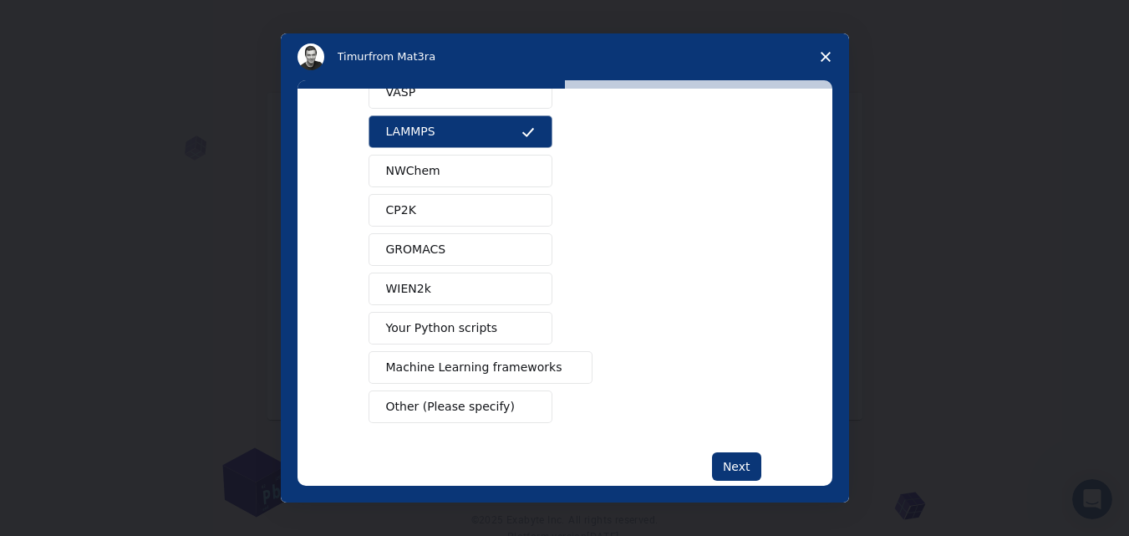
scroll to position [127, 0]
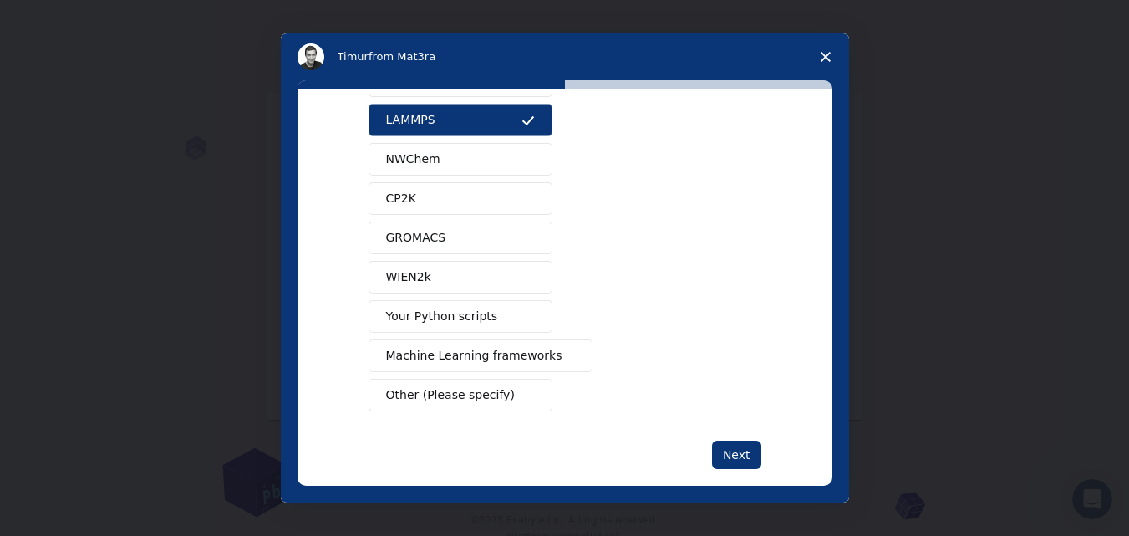
click at [468, 356] on span "Machine Learning frameworks" at bounding box center [474, 356] width 176 height 18
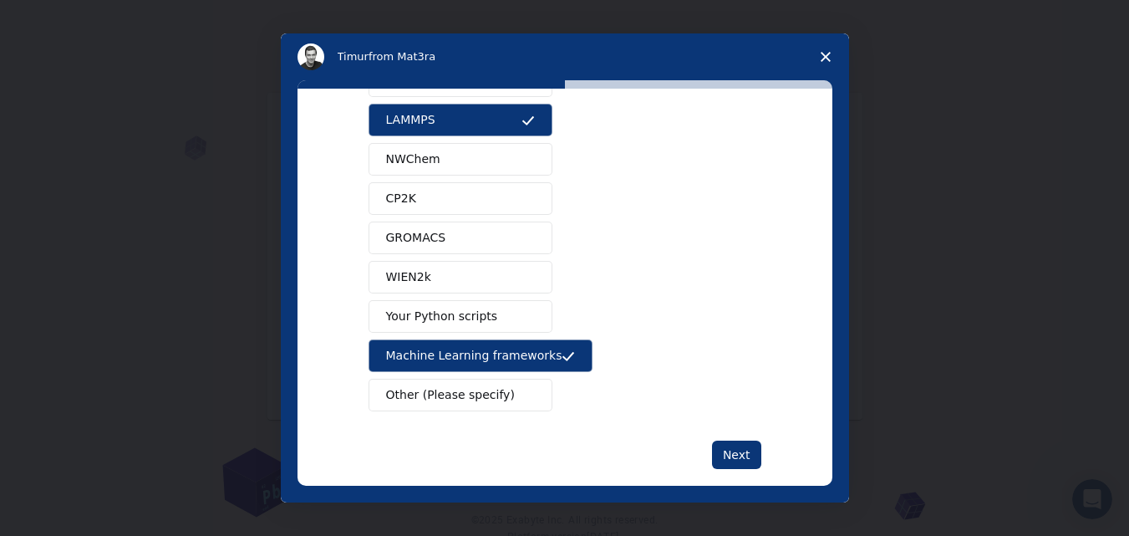
scroll to position [0, 0]
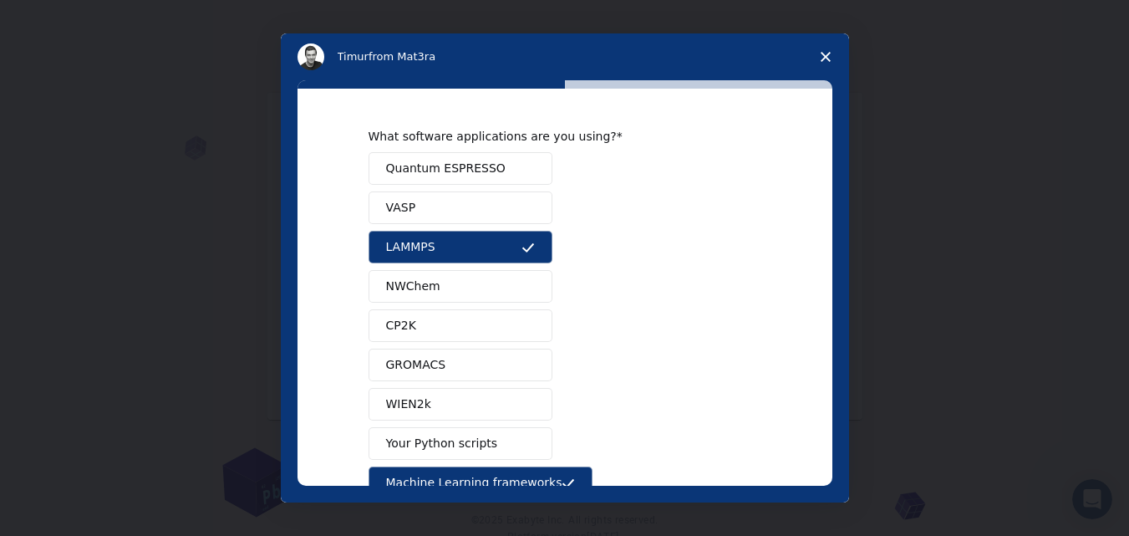
click at [434, 170] on span "Quantum ESPRESSO" at bounding box center [445, 169] width 119 height 18
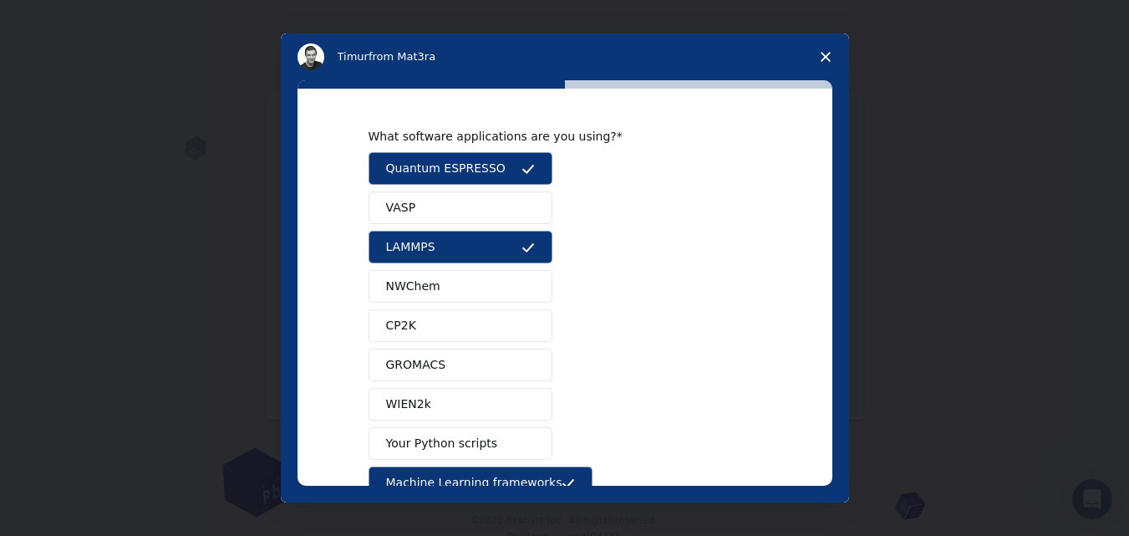
click at [449, 240] on button "LAMMPS" at bounding box center [460, 247] width 184 height 33
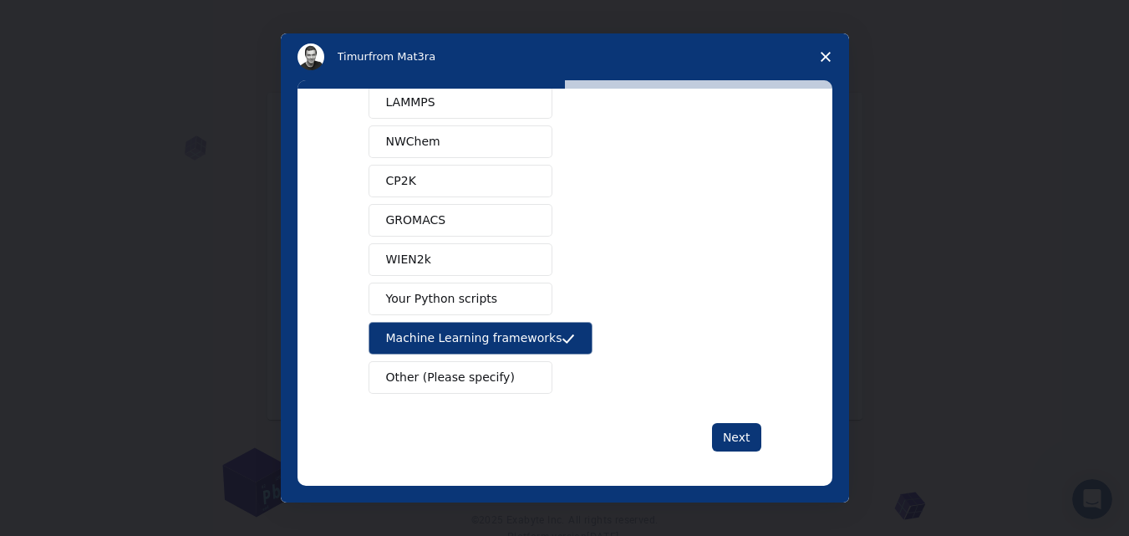
scroll to position [150, 0]
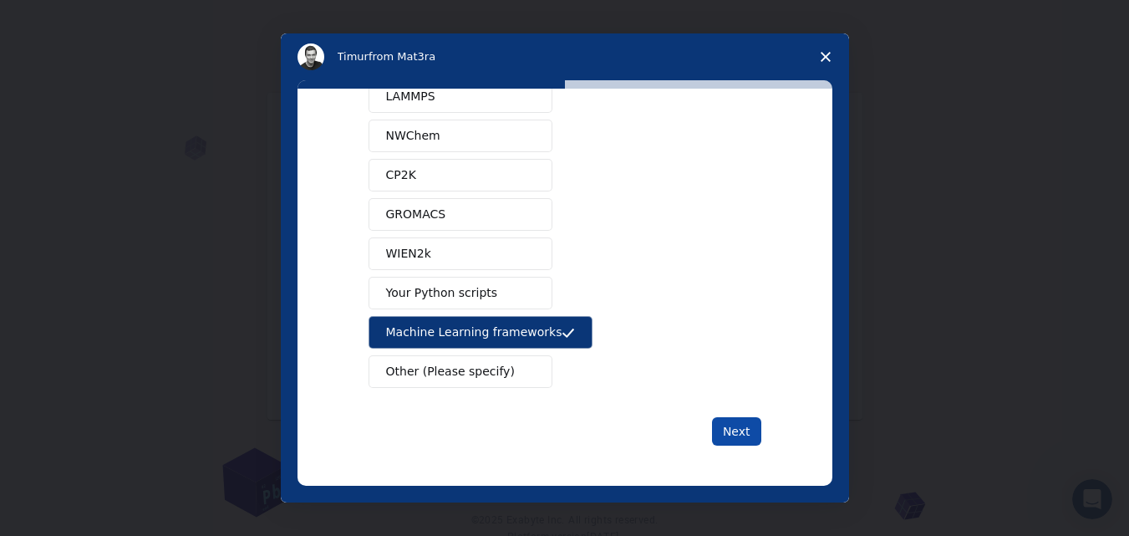
click at [726, 424] on button "Next" at bounding box center [736, 431] width 49 height 28
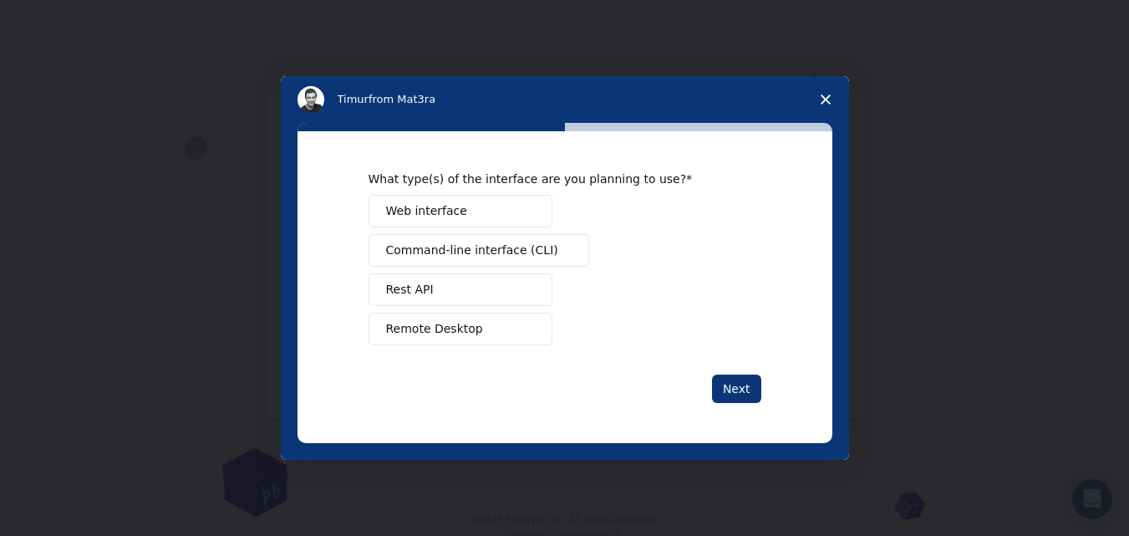
scroll to position [0, 0]
click at [482, 296] on button "Rest API" at bounding box center [460, 289] width 184 height 33
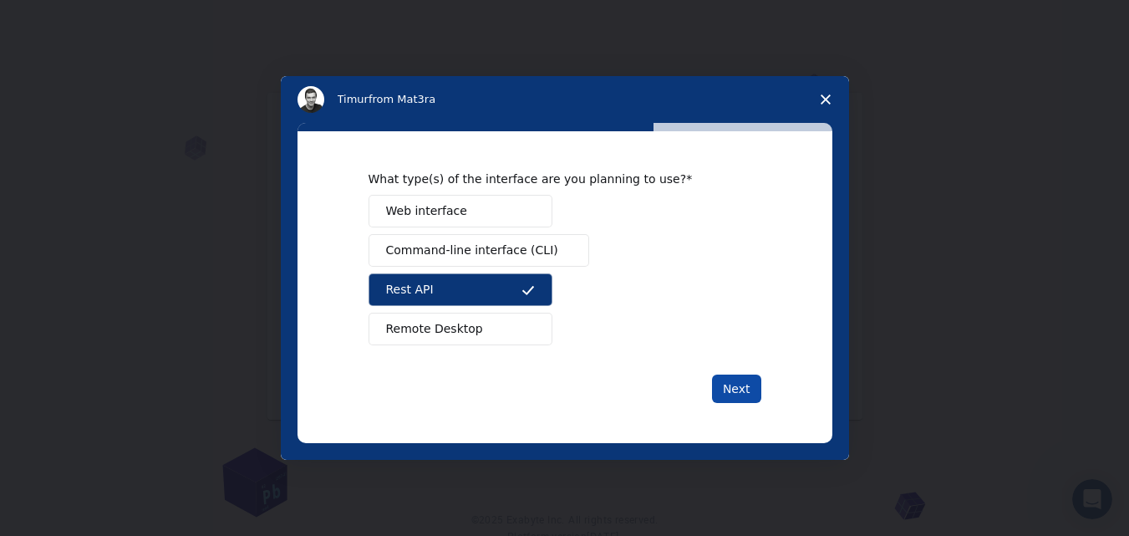
click at [725, 381] on button "Next" at bounding box center [736, 388] width 49 height 28
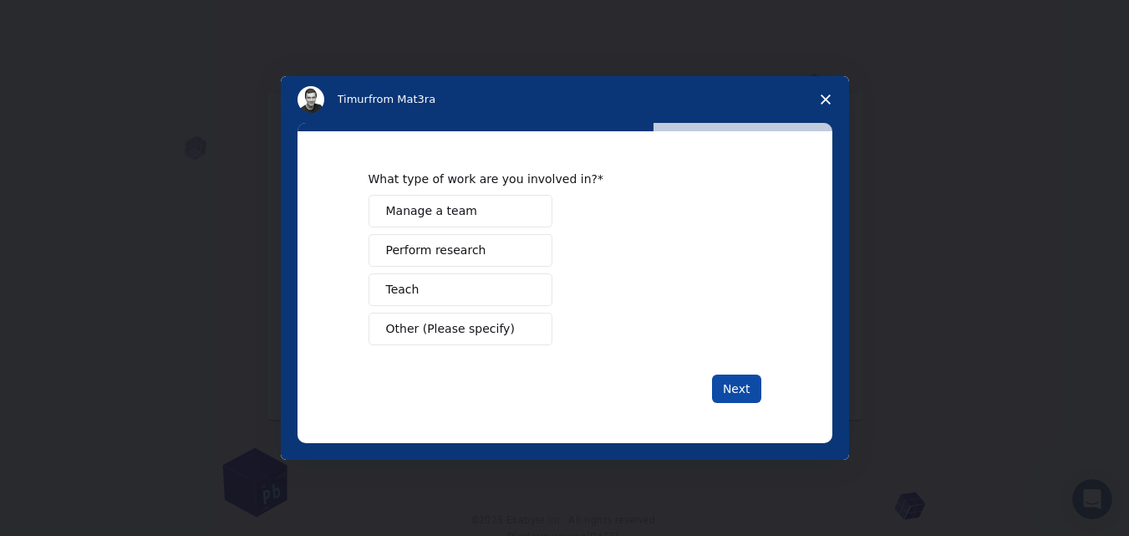
click at [736, 388] on button "Next" at bounding box center [736, 388] width 49 height 28
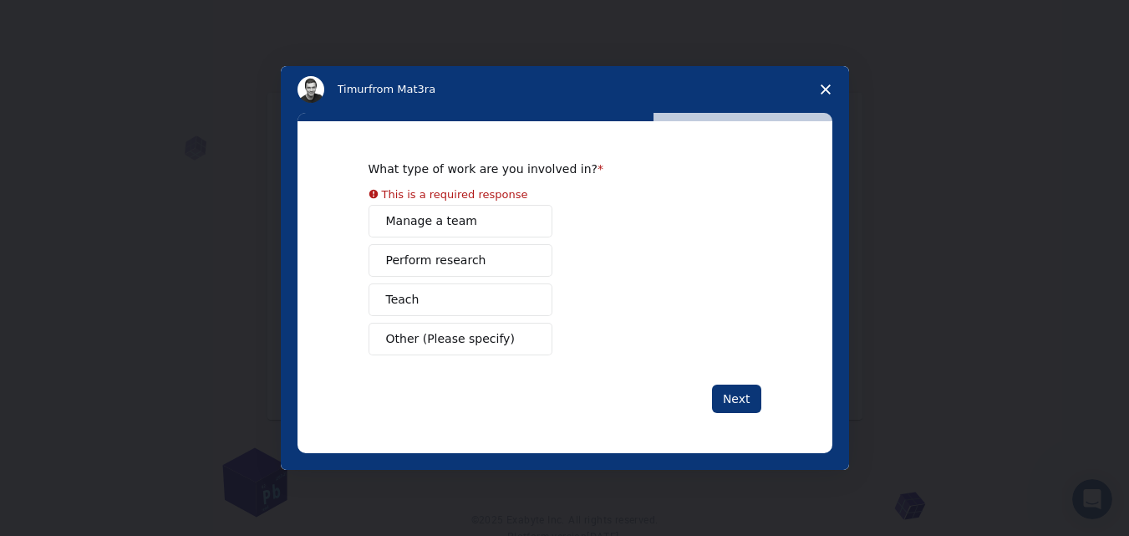
click at [451, 216] on span "Manage a team" at bounding box center [431, 221] width 91 height 18
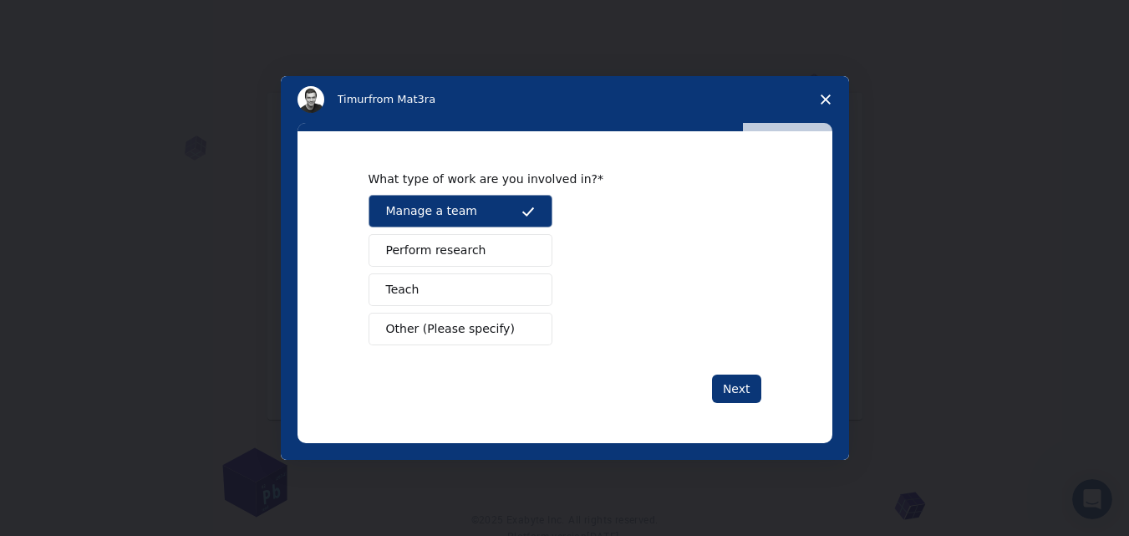
click at [465, 253] on span "Perform research" at bounding box center [436, 250] width 100 height 18
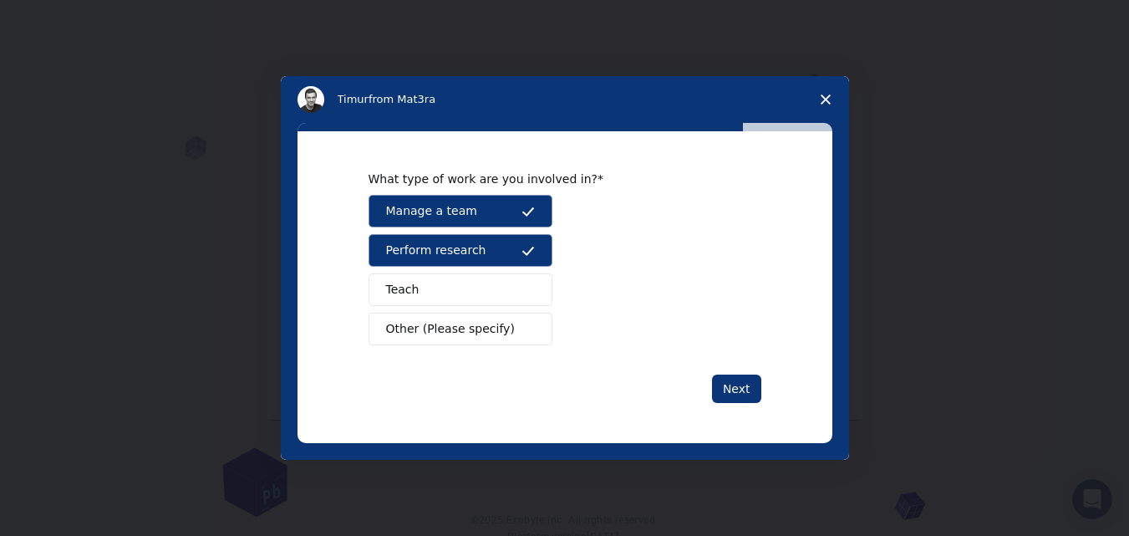
click at [509, 204] on button "Manage a team" at bounding box center [460, 211] width 184 height 33
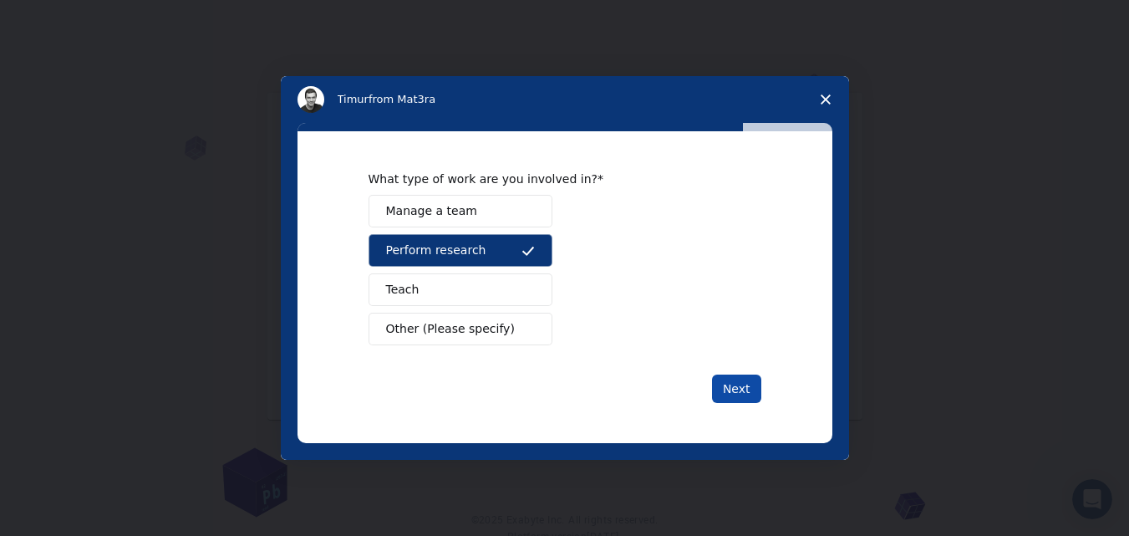
click at [747, 387] on button "Next" at bounding box center [736, 388] width 49 height 28
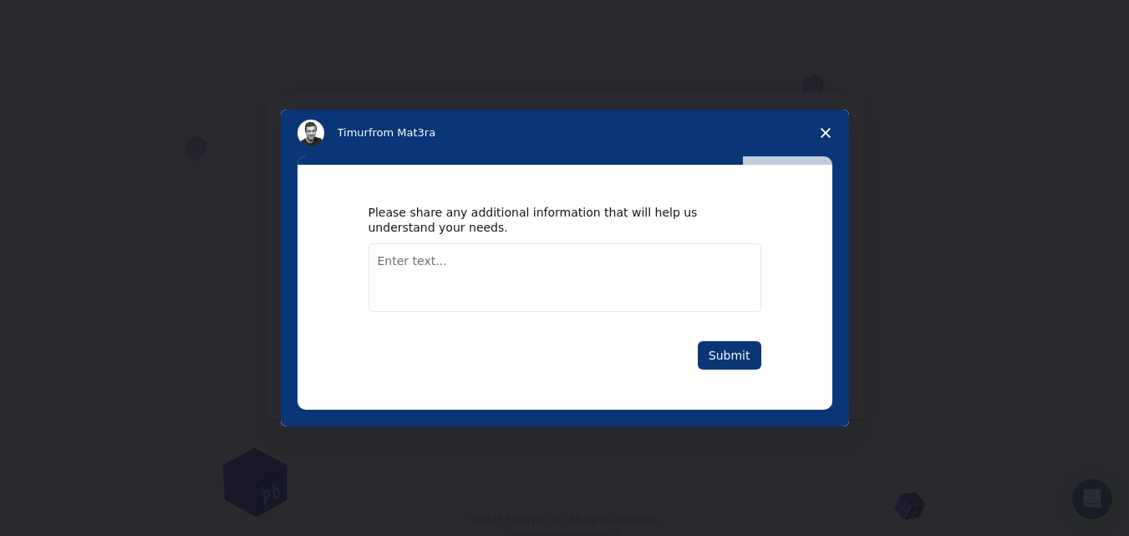
click at [563, 262] on textarea "Enter text..." at bounding box center [564, 277] width 393 height 69
type textarea "no need"
click at [735, 352] on button "Submit" at bounding box center [729, 355] width 63 height 28
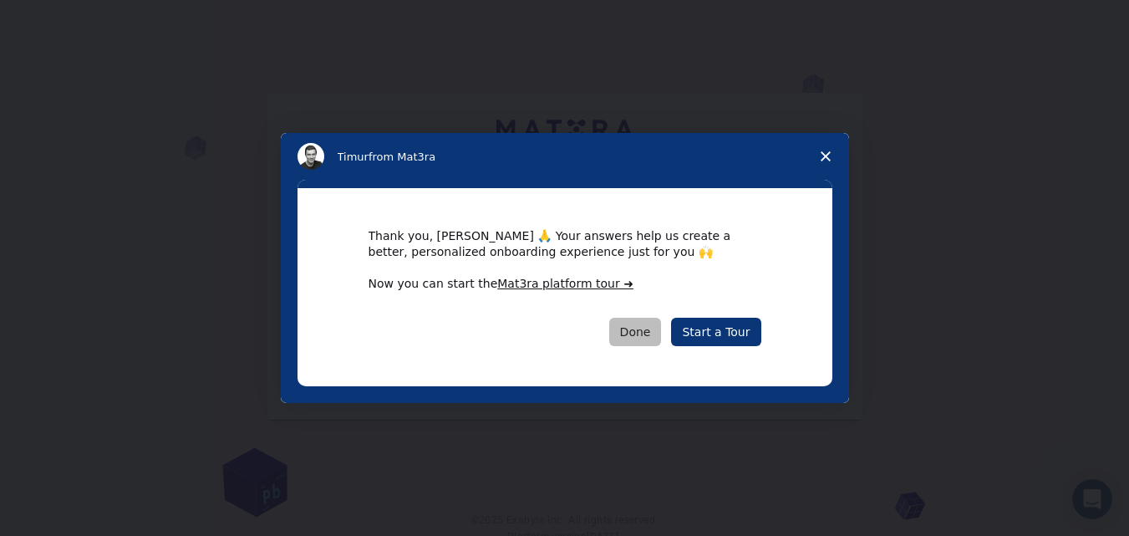
click at [647, 320] on button "Done" at bounding box center [635, 331] width 53 height 28
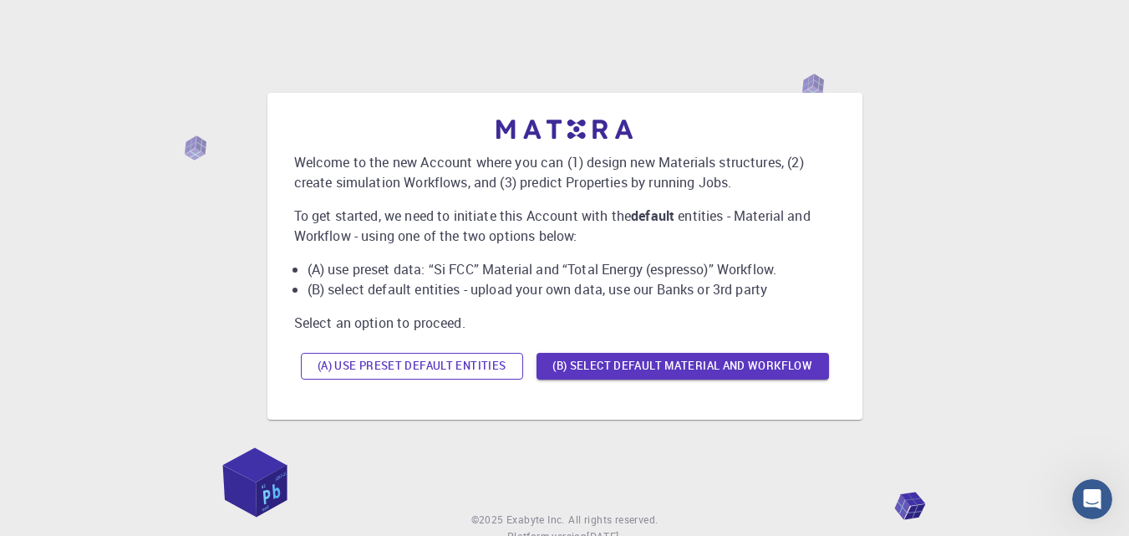
click at [461, 368] on button "(A) Use preset default entities" at bounding box center [412, 366] width 222 height 27
